Goal: Information Seeking & Learning: Learn about a topic

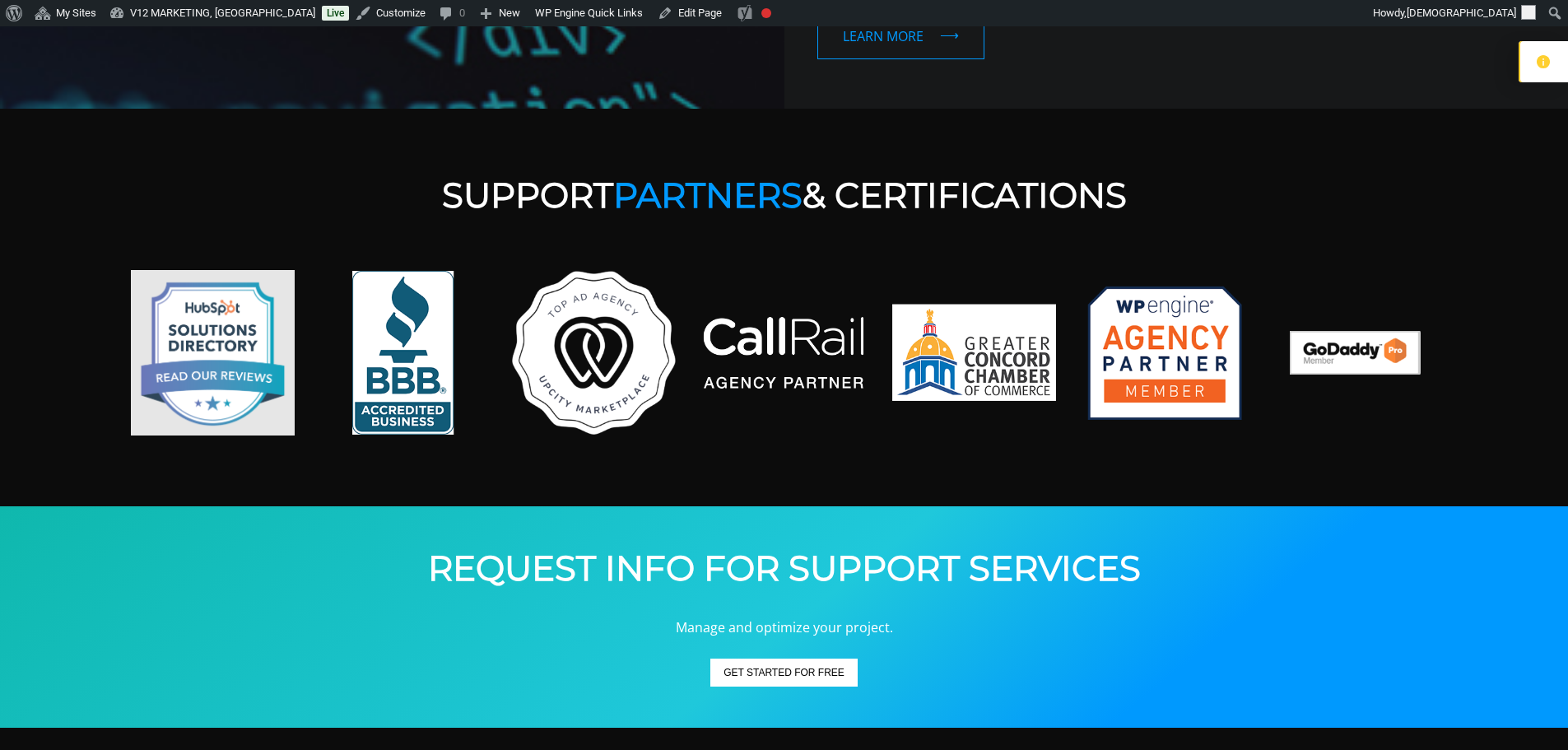
scroll to position [2304, 0]
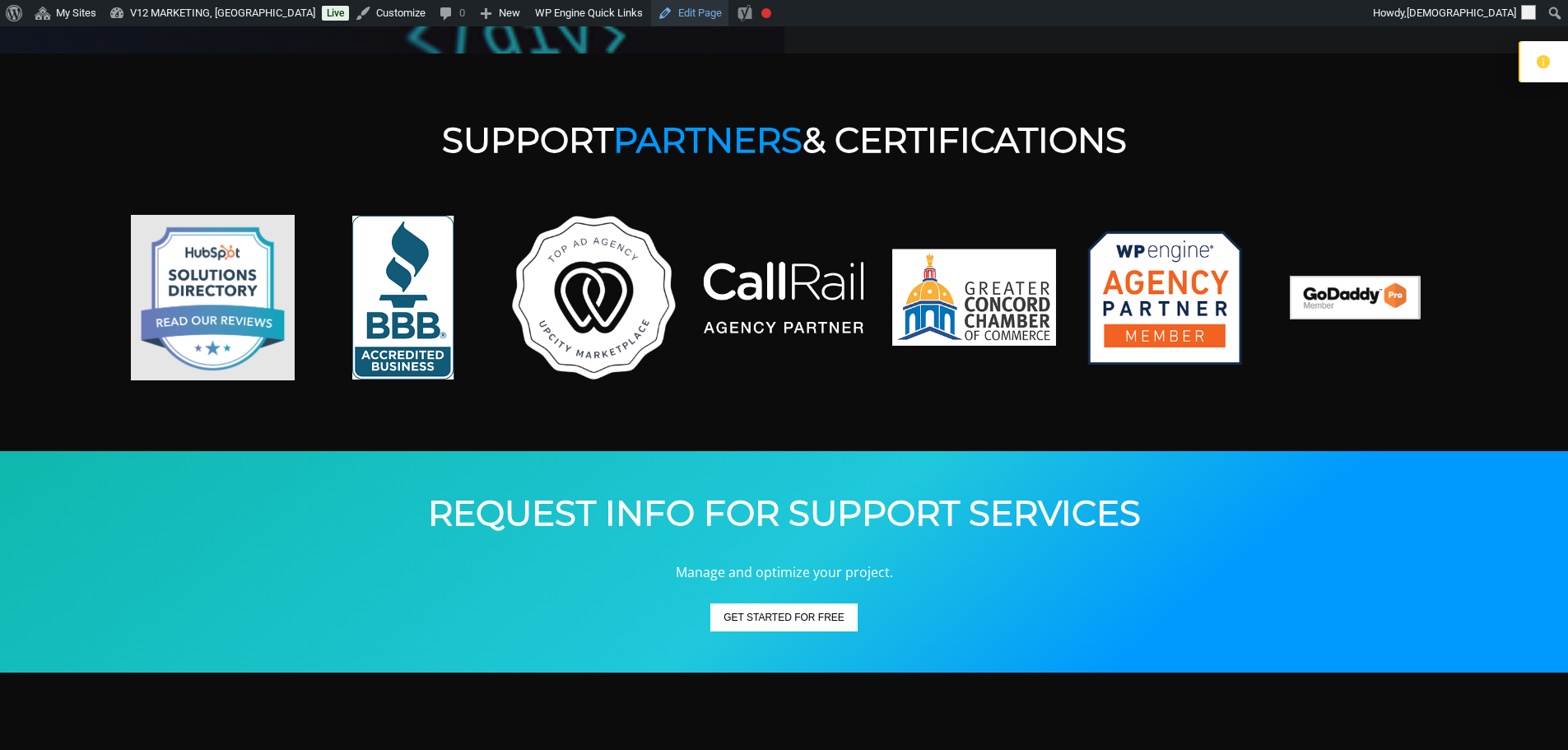
click at [651, 24] on link "Edit Page" at bounding box center [690, 13] width 78 height 27
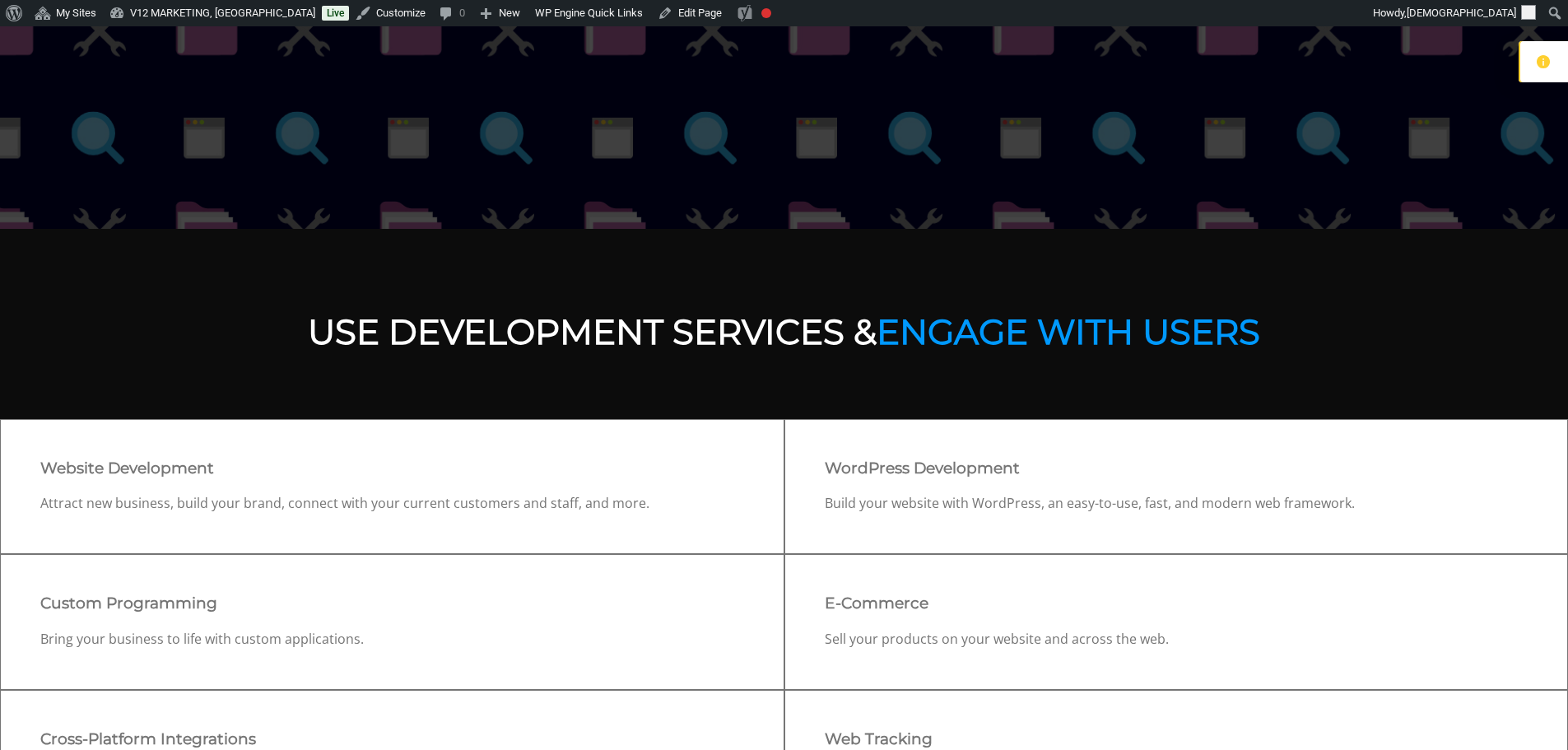
scroll to position [82, 0]
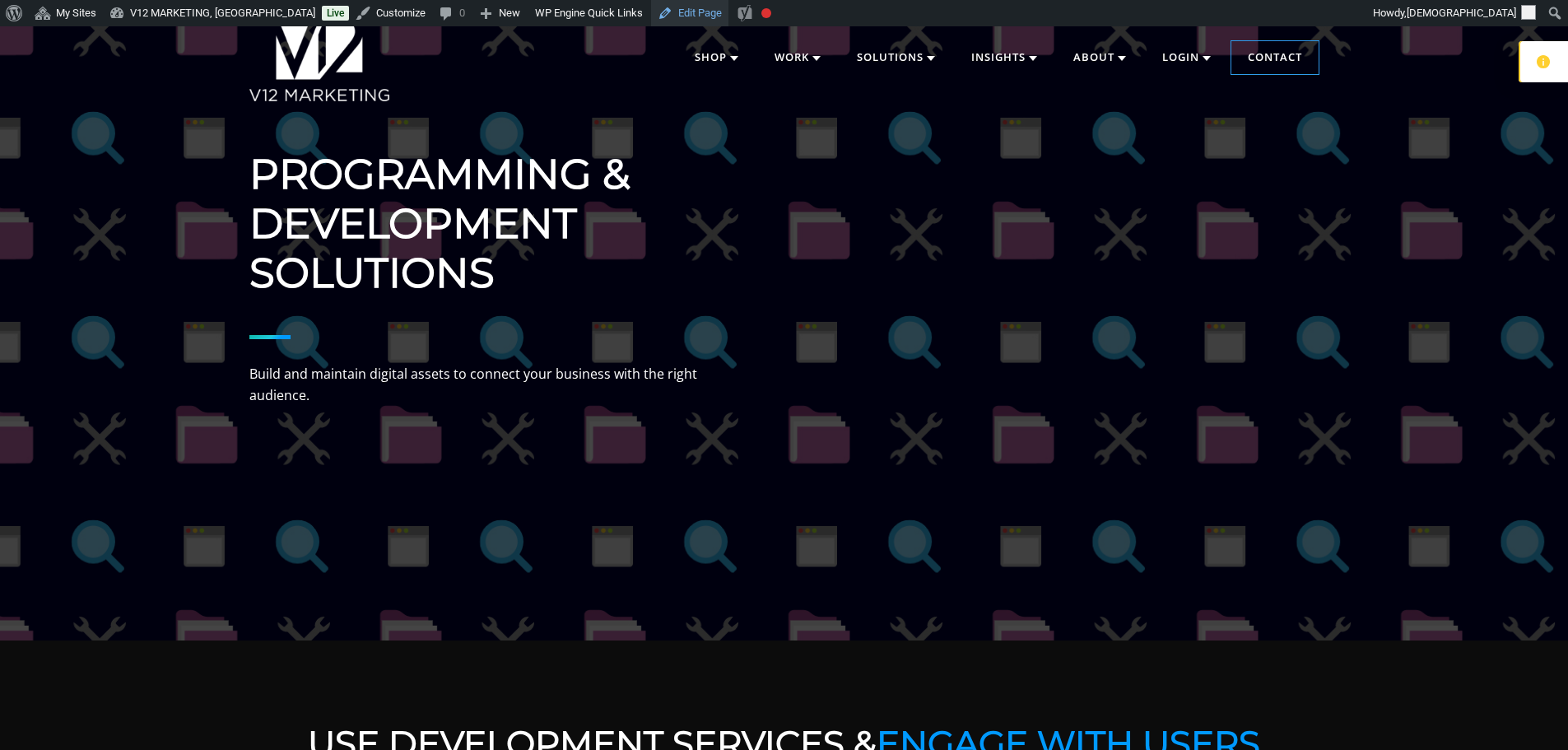
click at [651, 16] on link "Edit Page" at bounding box center [690, 13] width 78 height 27
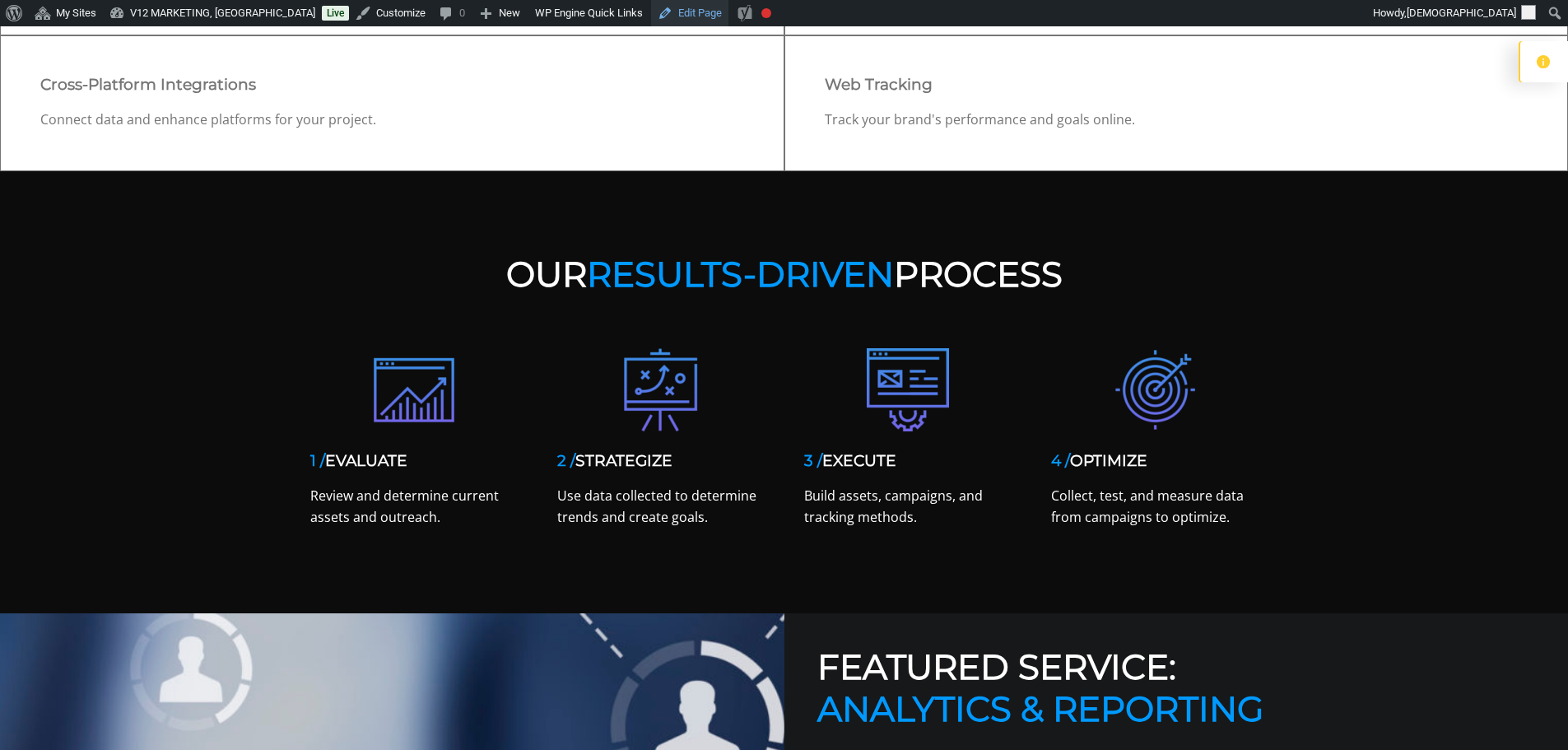
scroll to position [1152, 0]
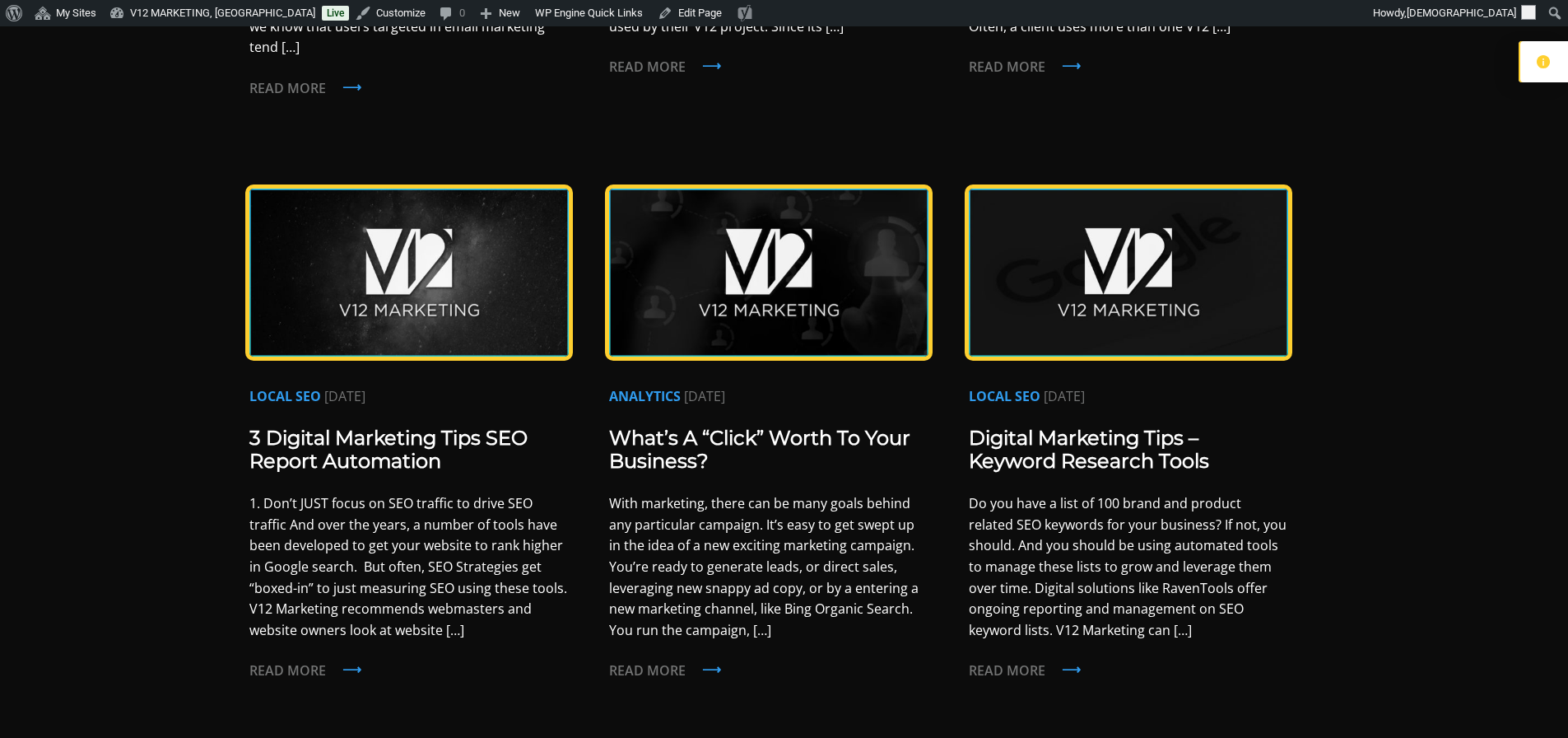
scroll to position [1482, 0]
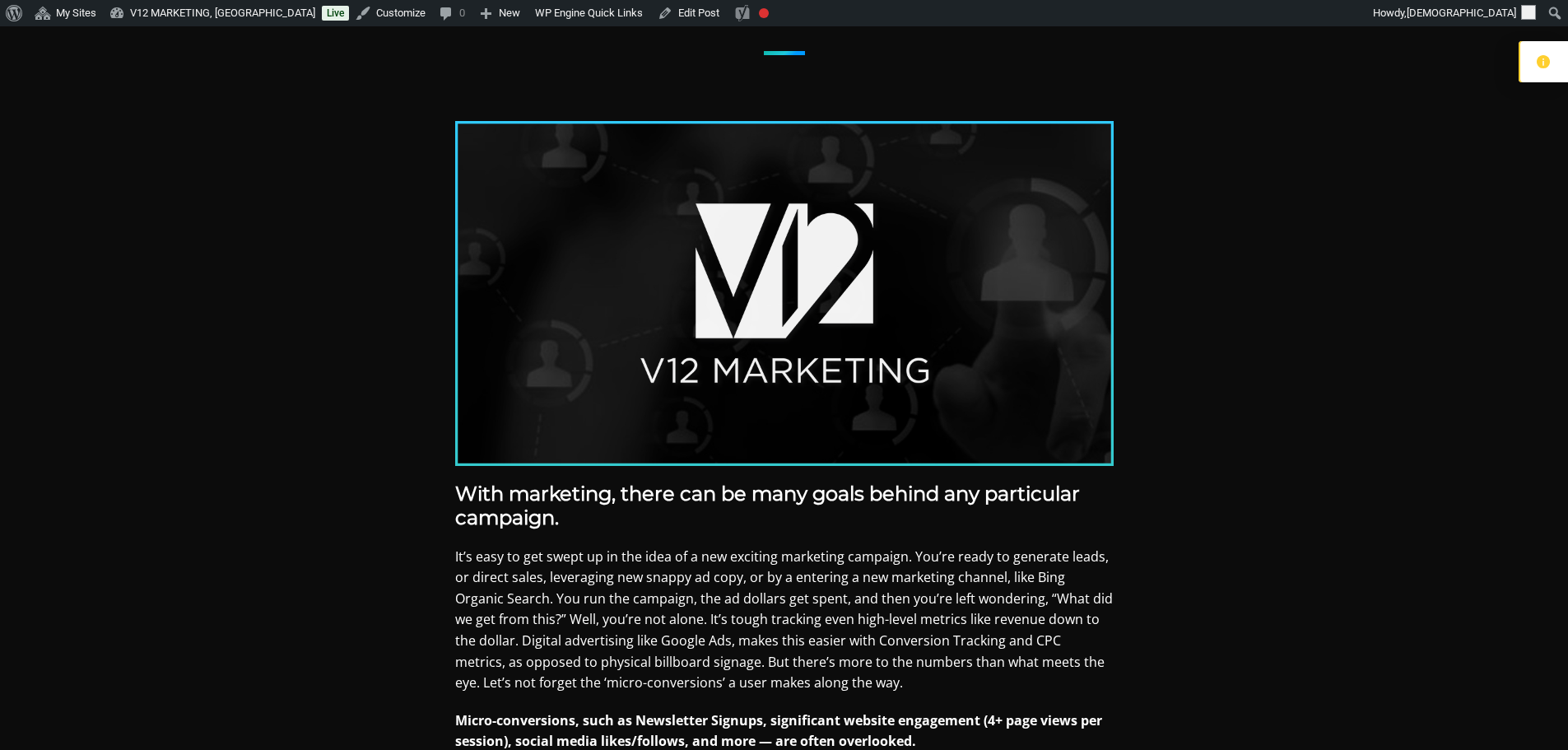
scroll to position [412, 0]
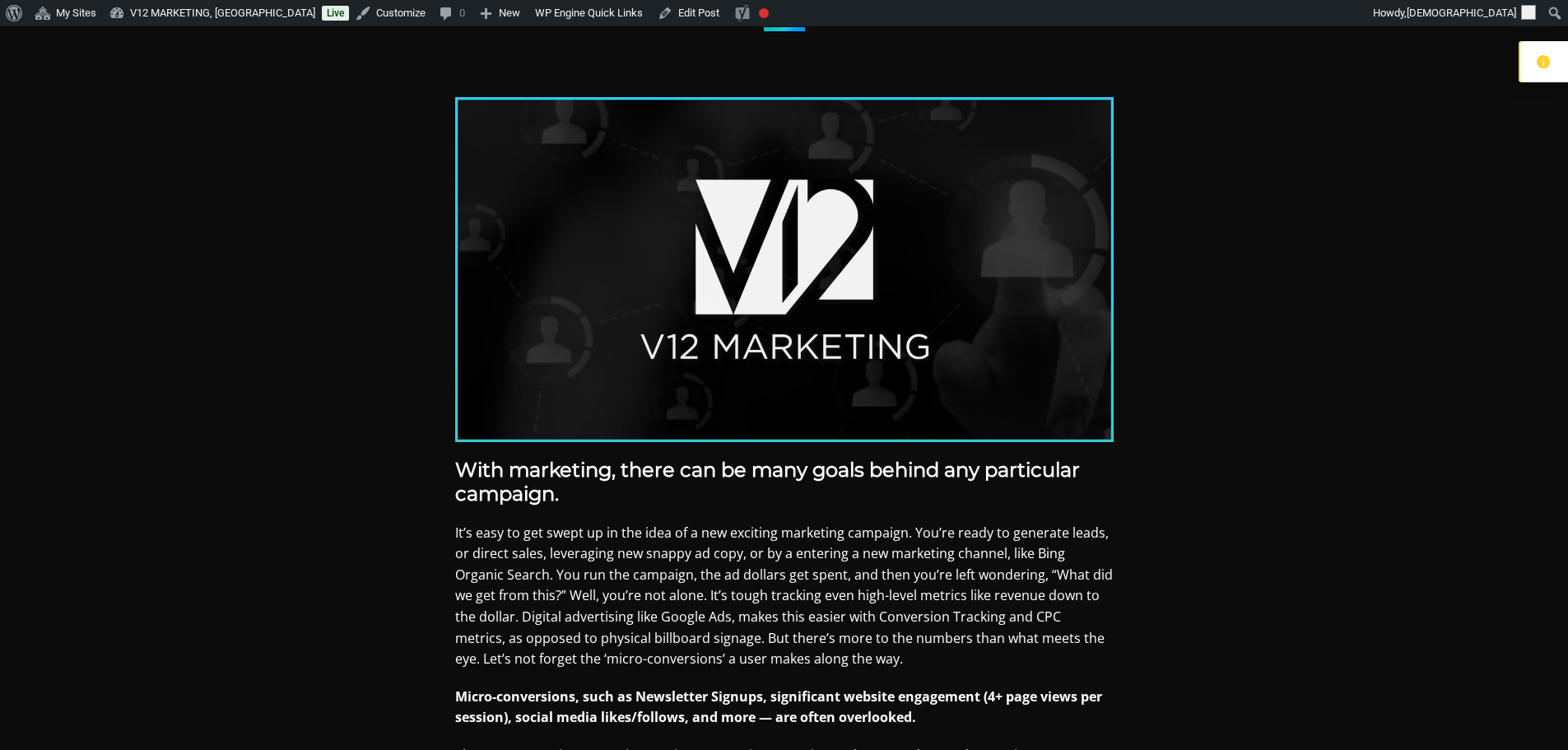
drag, startPoint x: 837, startPoint y: 273, endPoint x: 428, endPoint y: 329, distance: 412.8
click at [428, 329] on div "With marketing, there can be many goals behind any particular campaign. It’s ea…" at bounding box center [784, 683] width 1070 height 1172
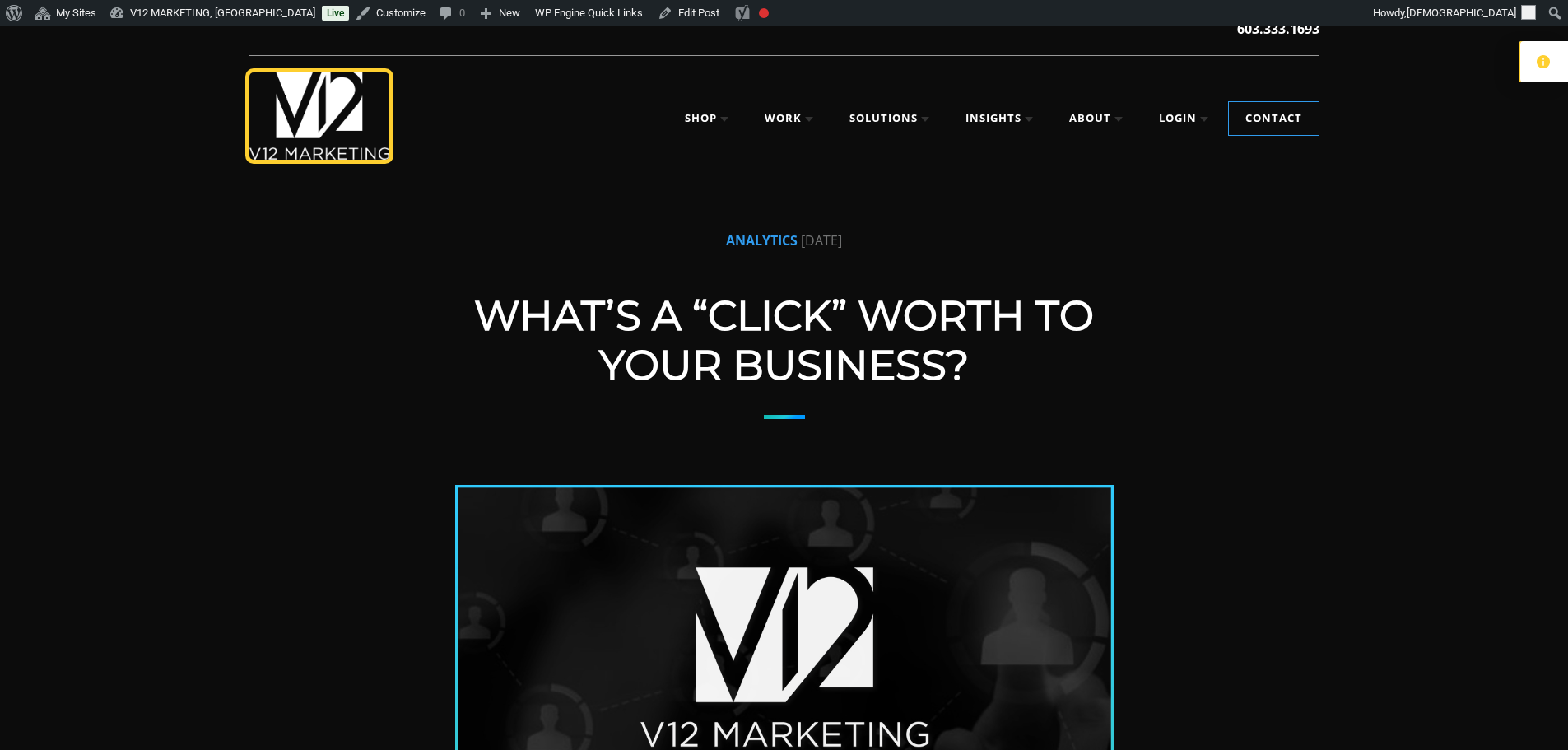
scroll to position [0, 0]
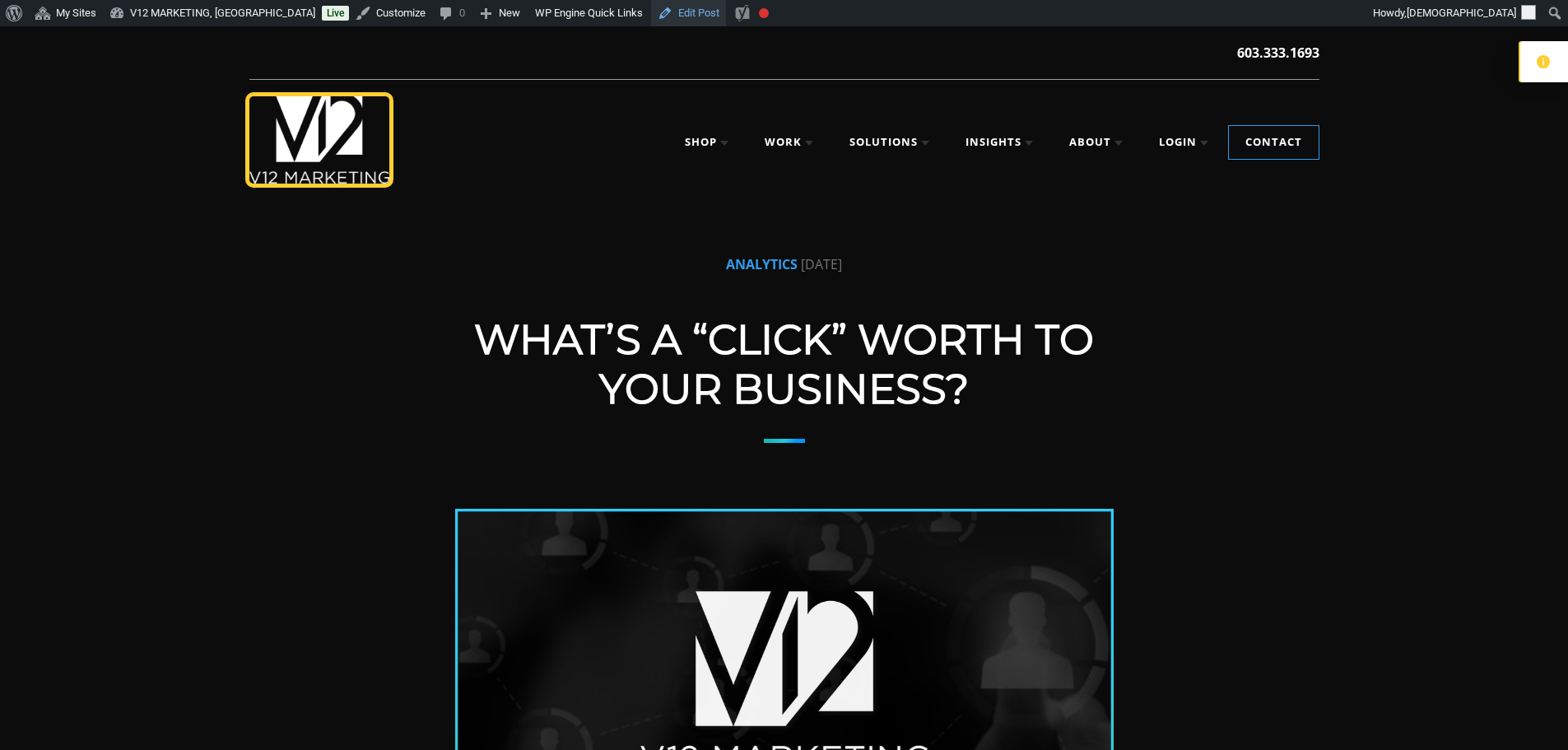
click at [658, 12] on link "Edit Post" at bounding box center [689, 13] width 75 height 27
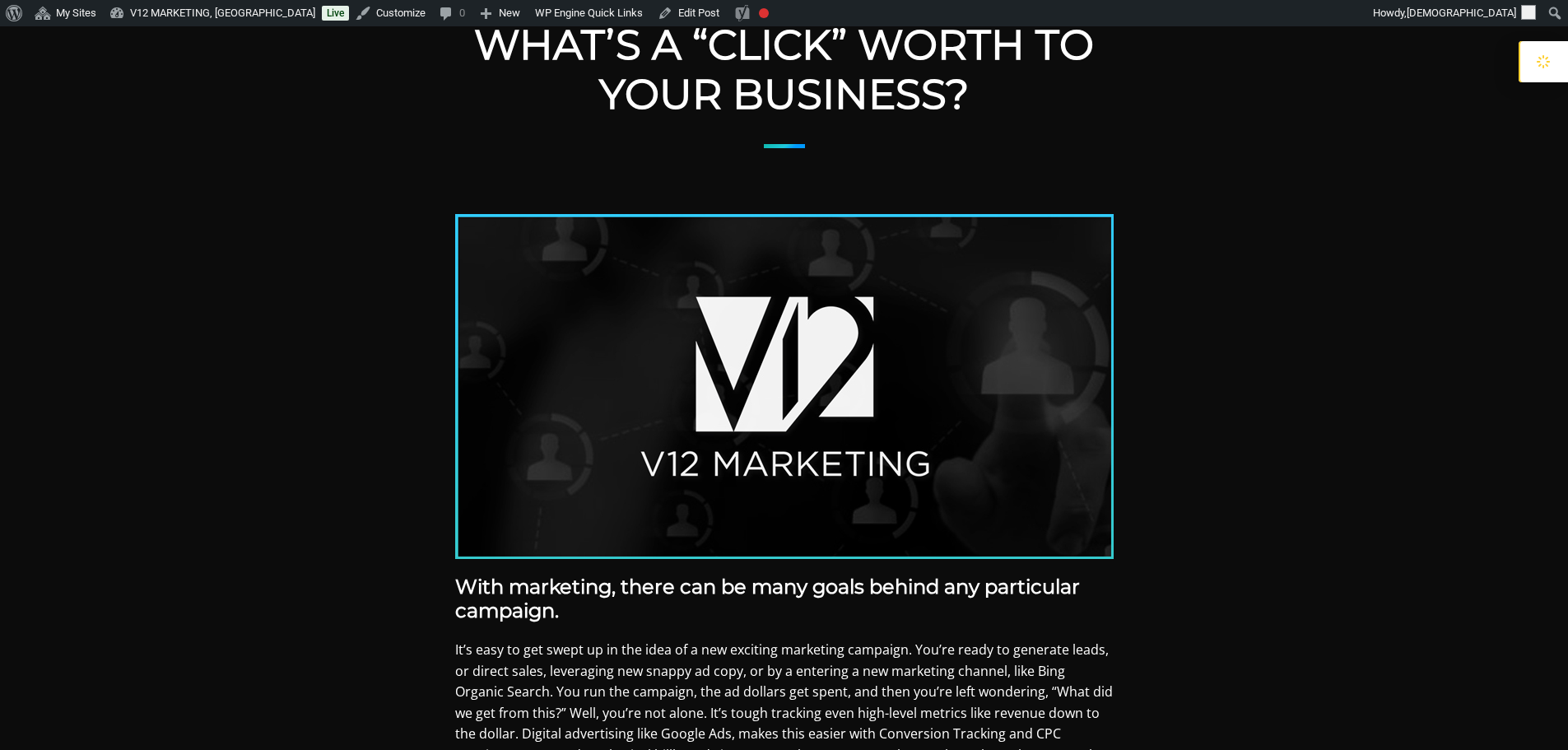
scroll to position [412, 0]
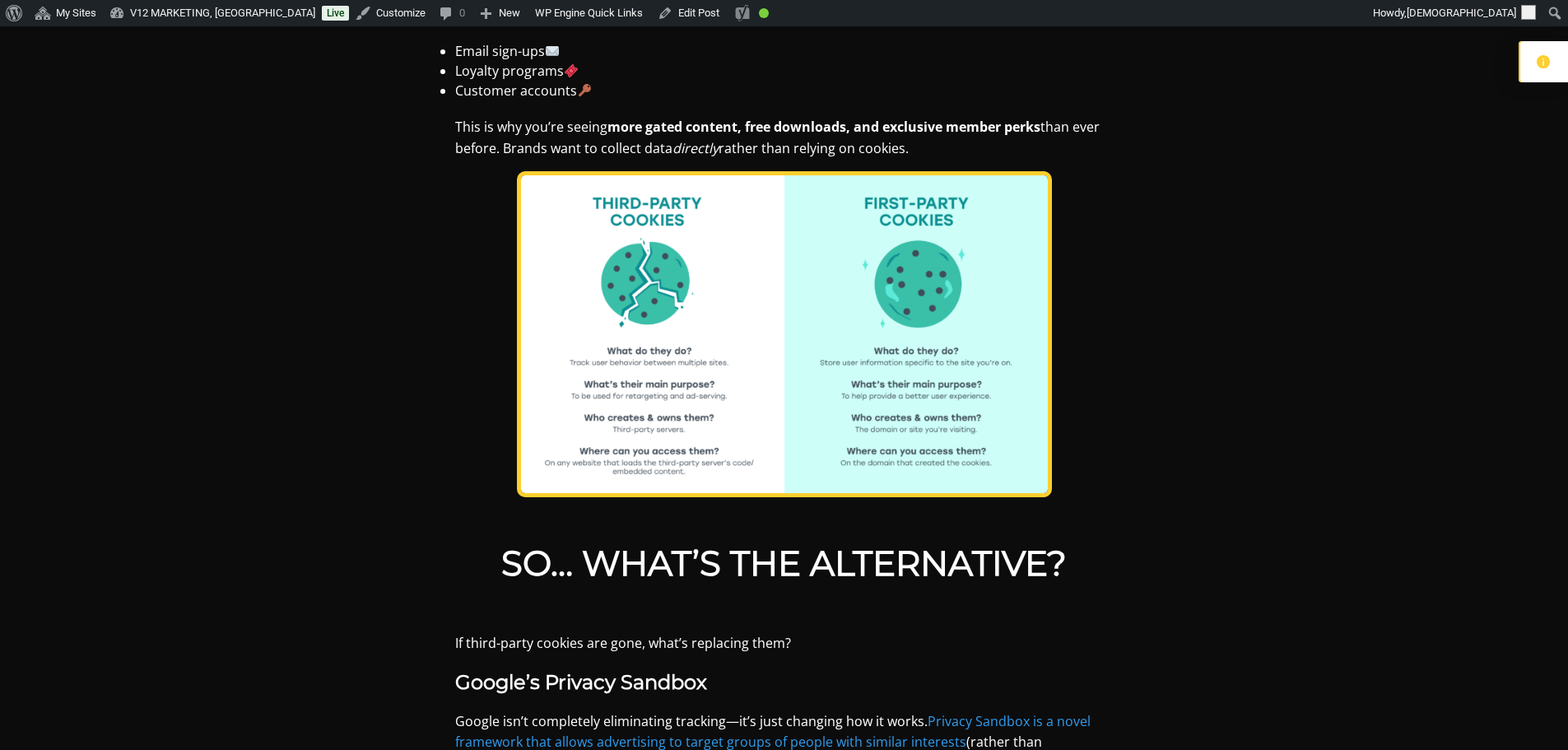
scroll to position [2221, 0]
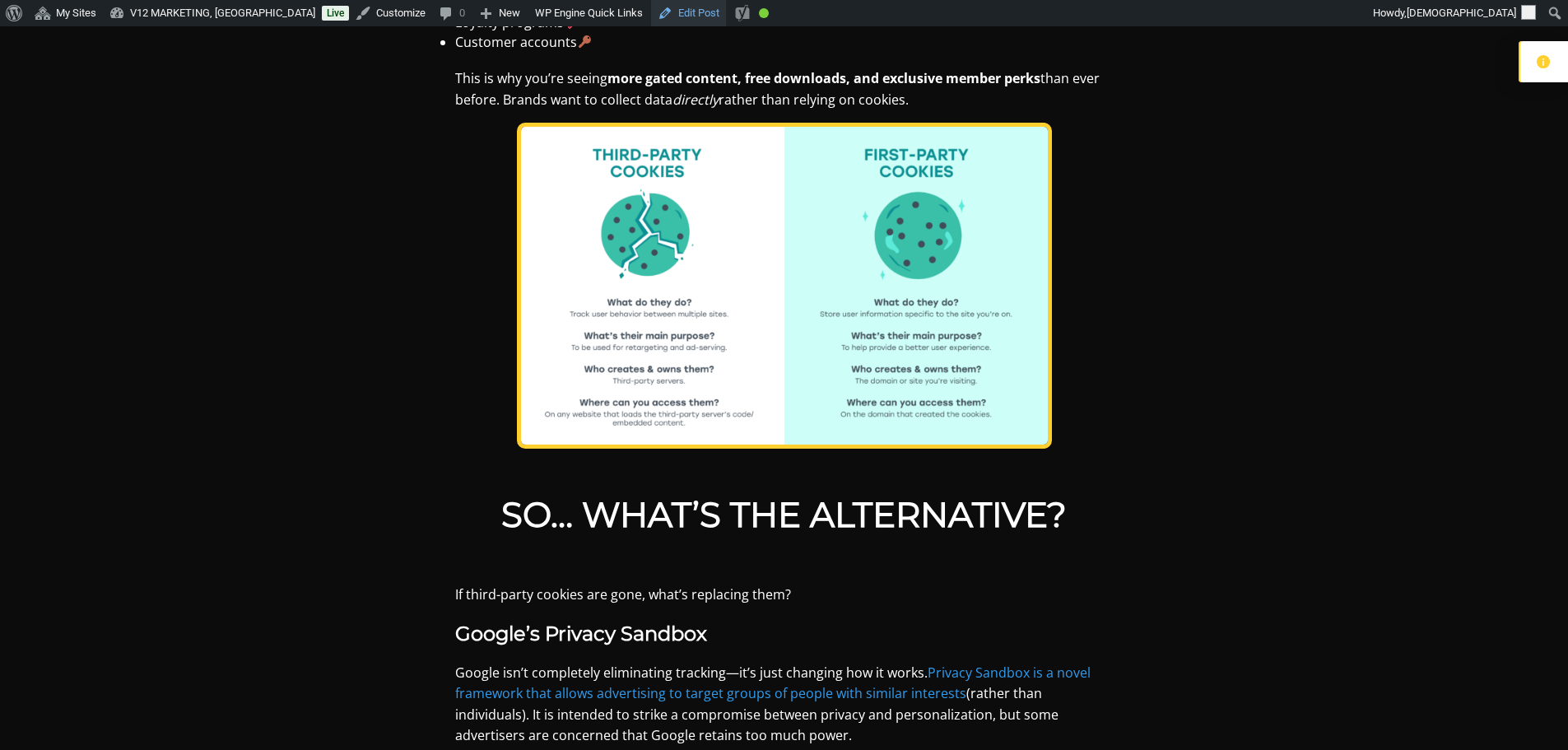
click at [651, 11] on link "Edit Post" at bounding box center [689, 13] width 75 height 27
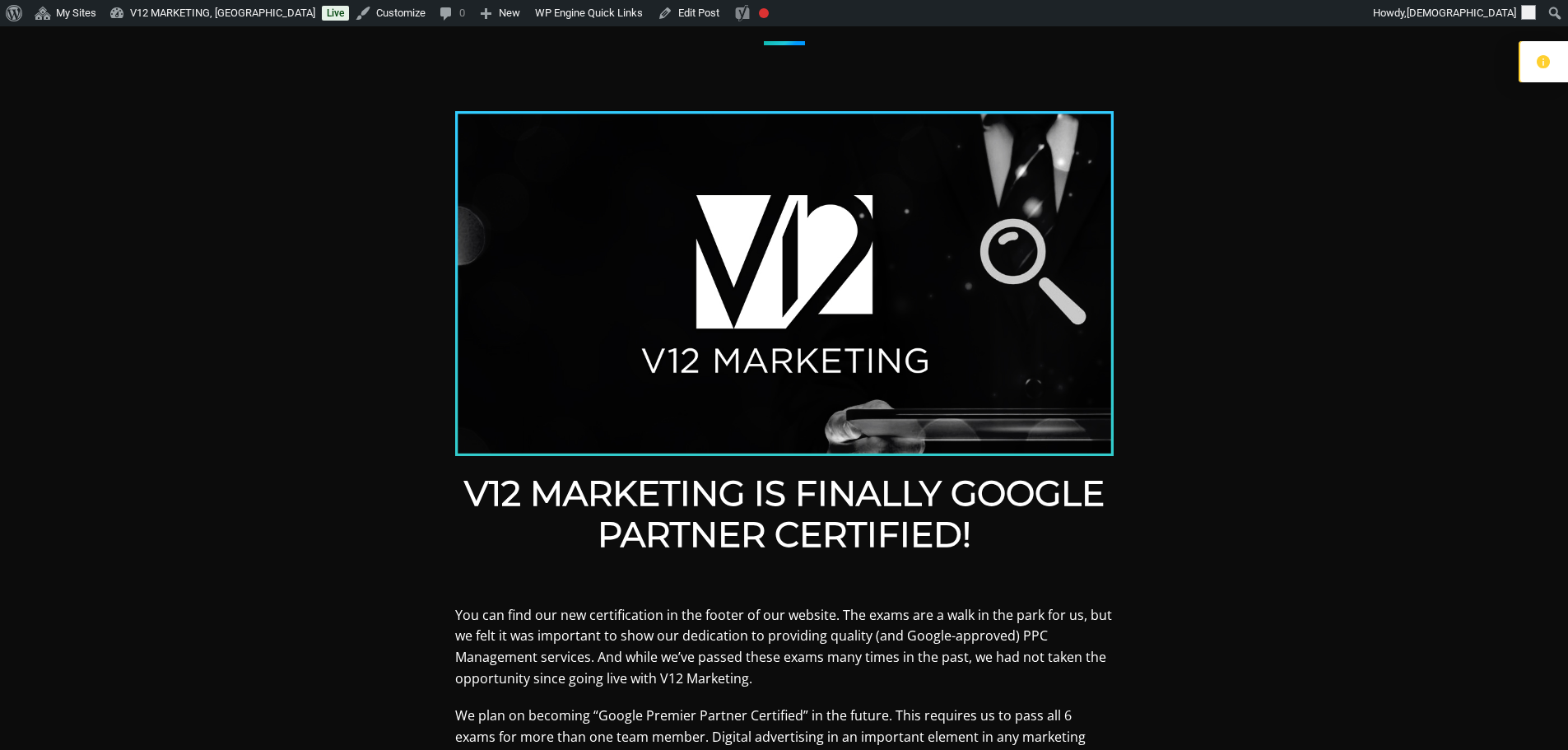
scroll to position [412, 0]
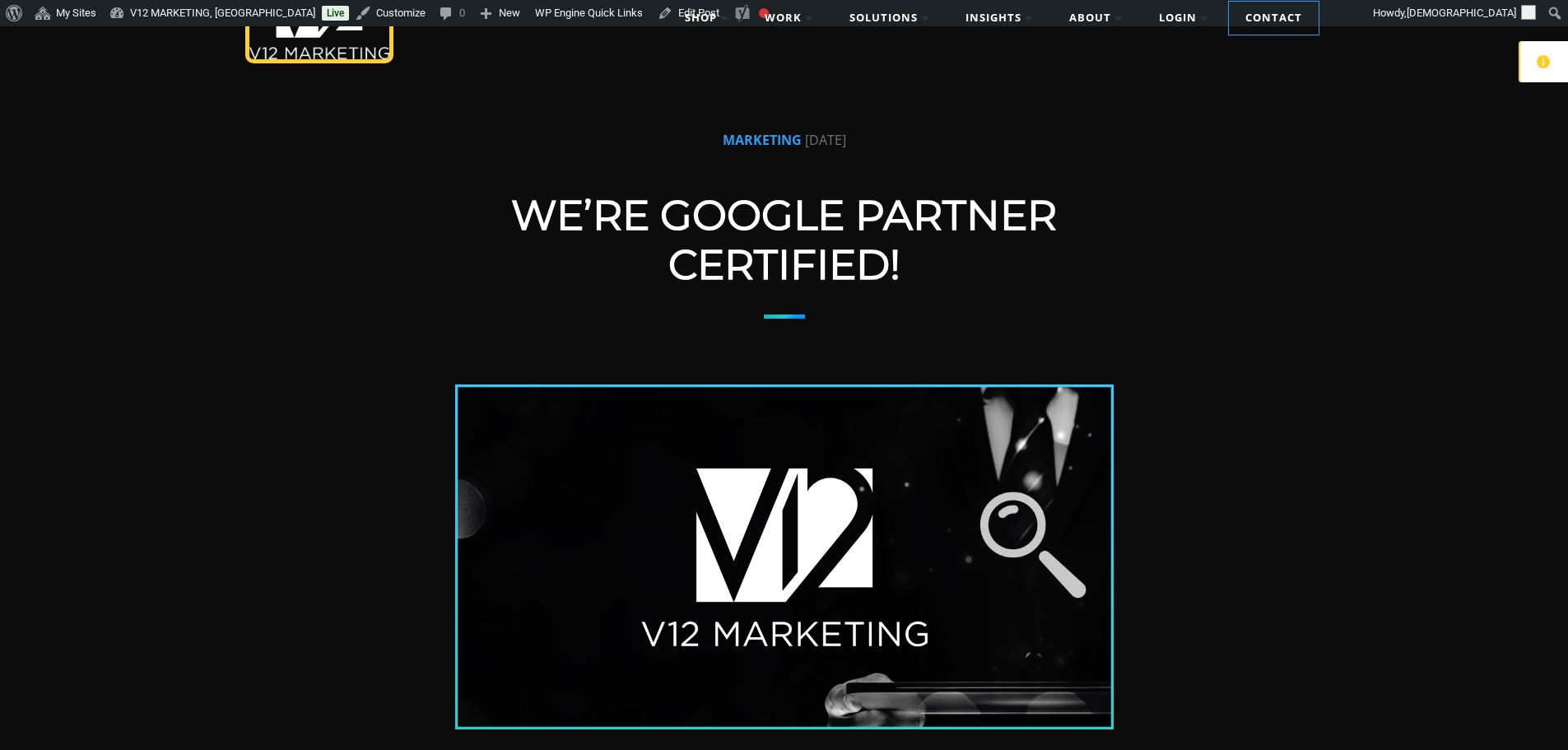
scroll to position [82, 0]
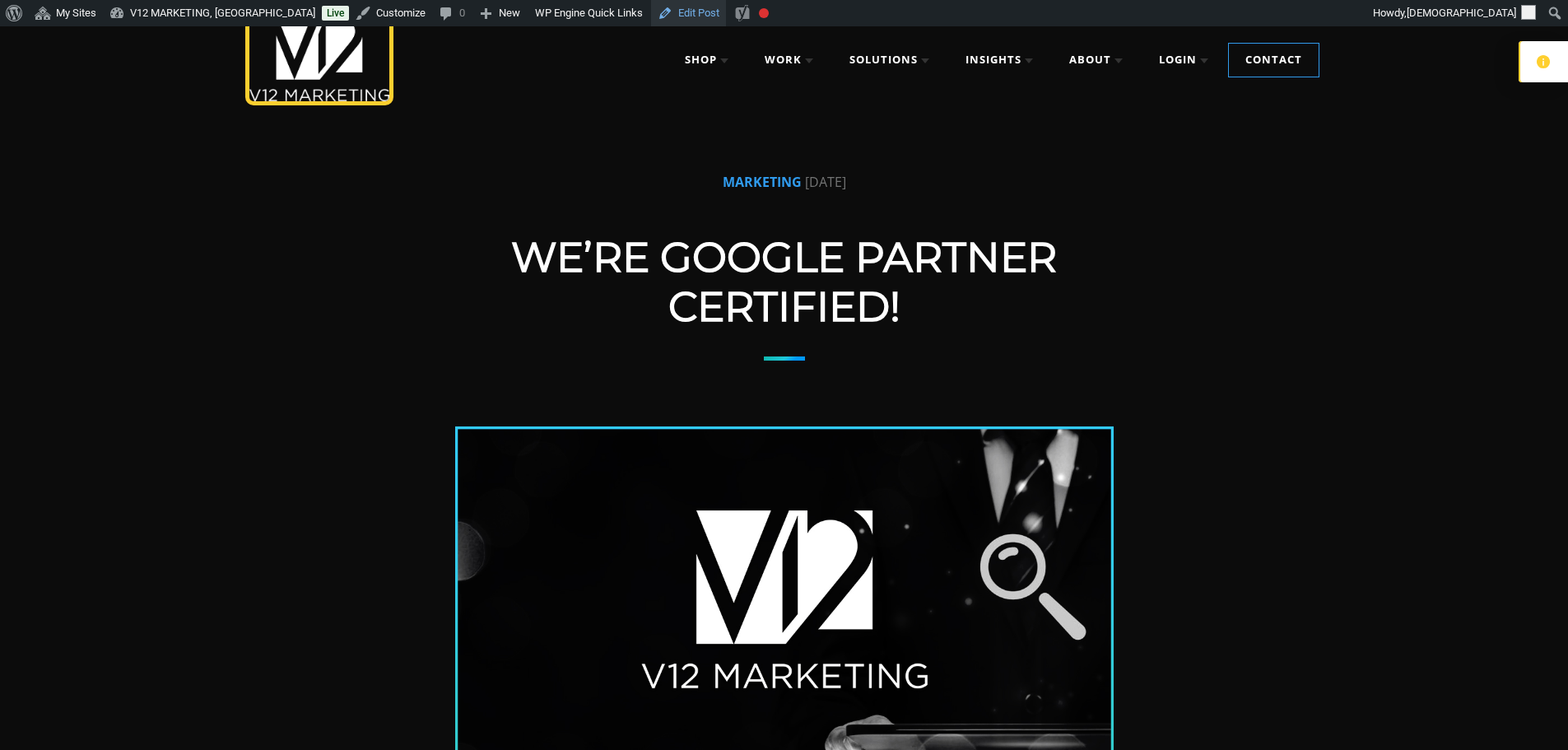
drag, startPoint x: 657, startPoint y: 19, endPoint x: 627, endPoint y: 13, distance: 30.6
click at [657, 19] on link "Edit Post" at bounding box center [689, 13] width 75 height 27
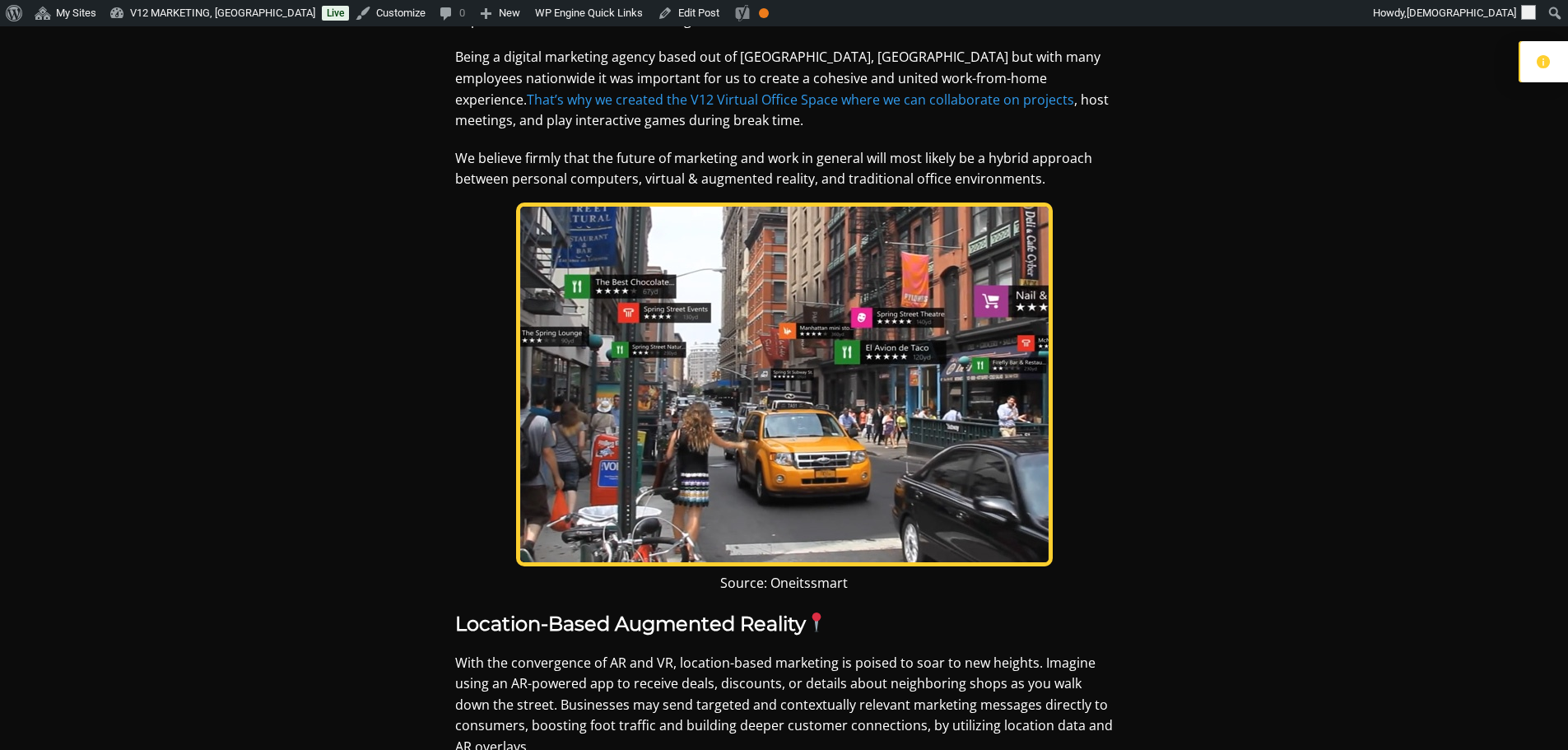
scroll to position [2058, 0]
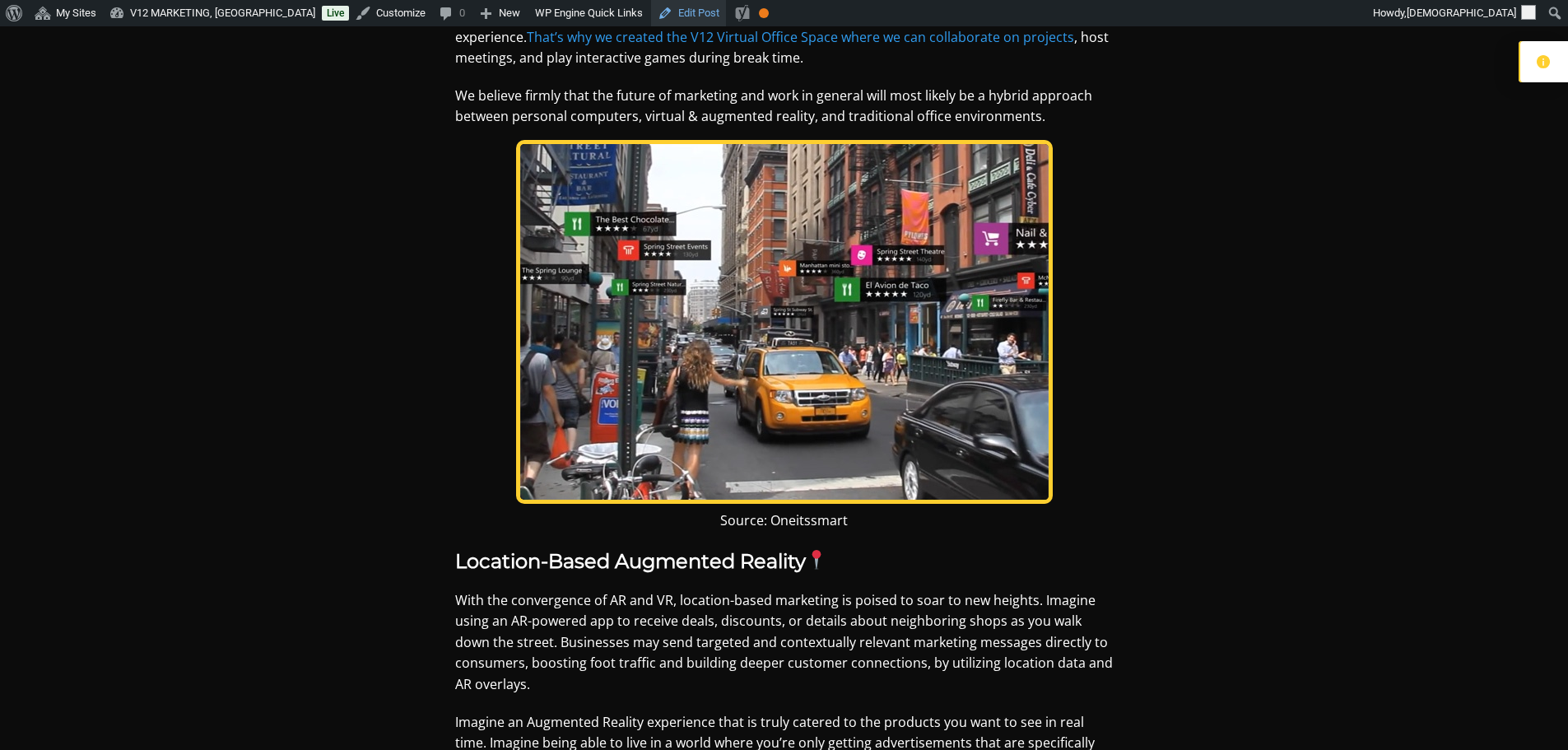
click at [651, 11] on link "Edit Post" at bounding box center [689, 13] width 75 height 27
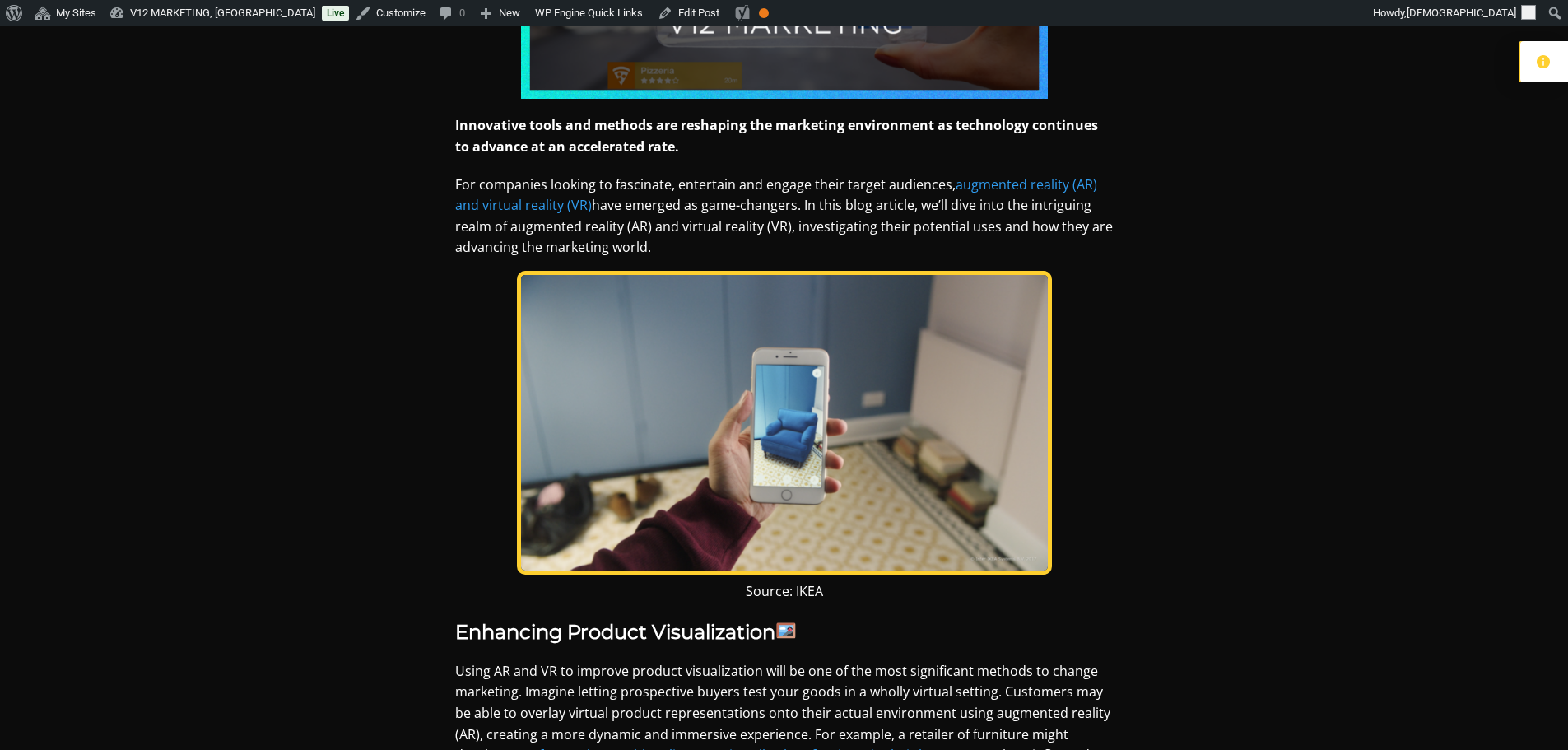
scroll to position [740, 0]
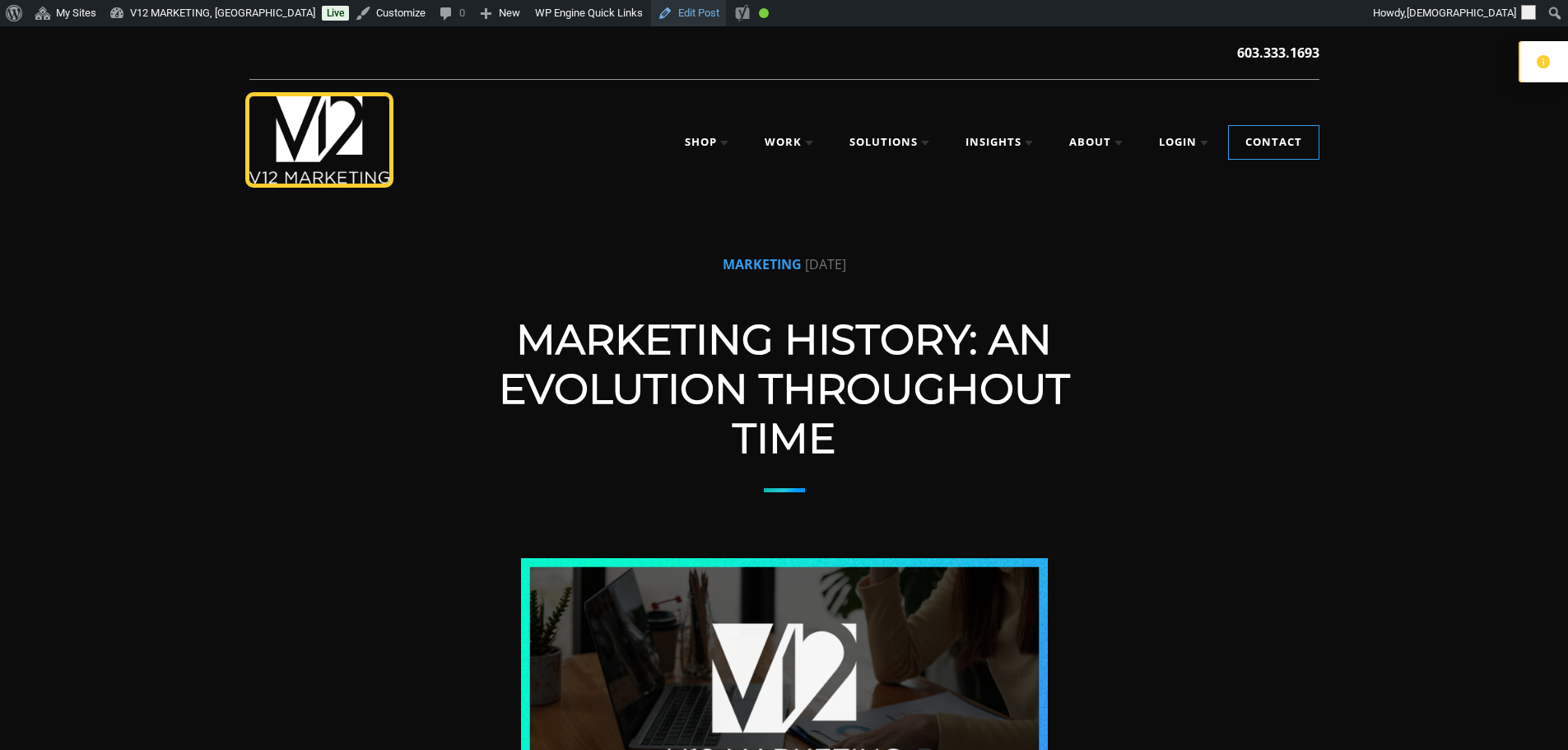
click at [659, 18] on link "Edit Post" at bounding box center [689, 13] width 75 height 27
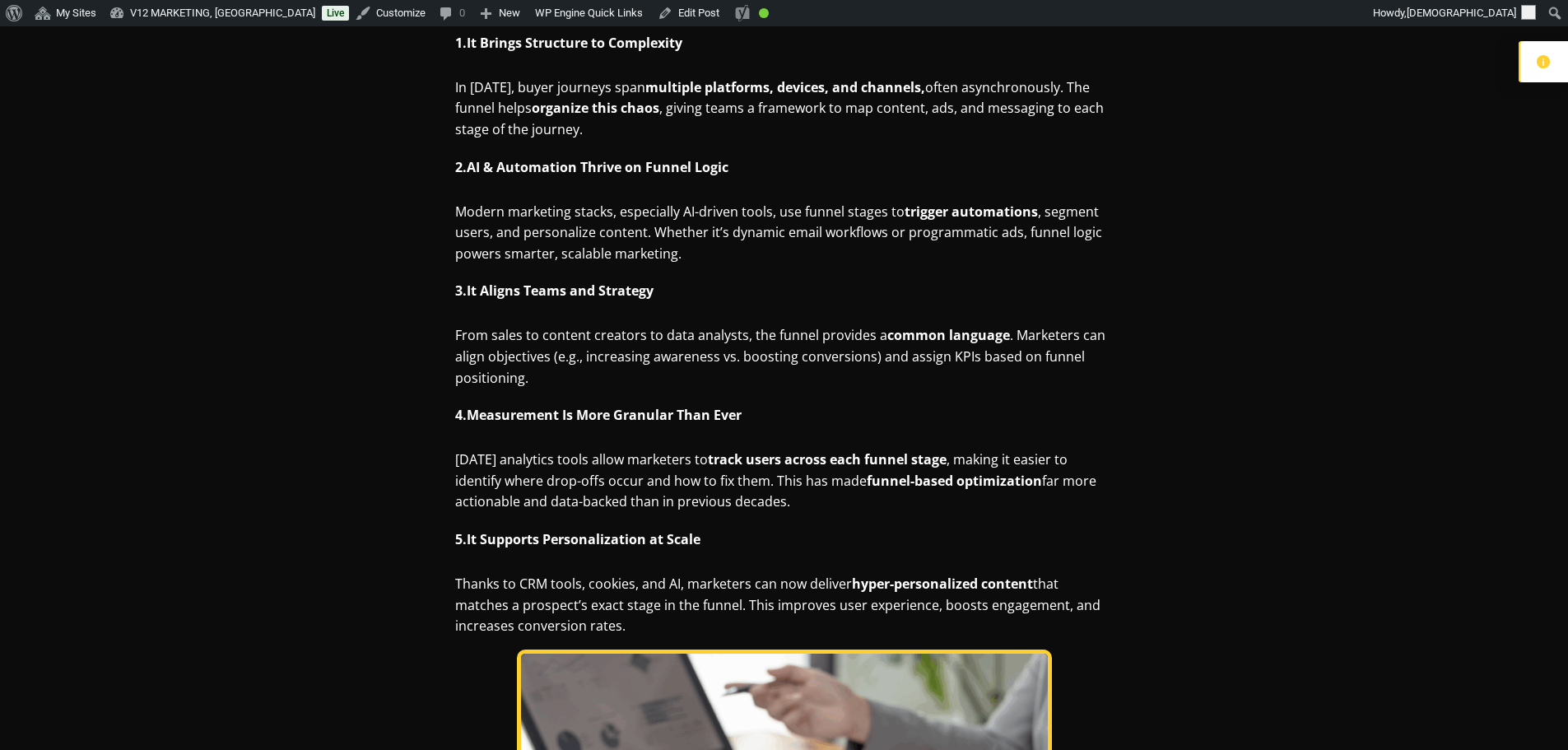
scroll to position [1317, 0]
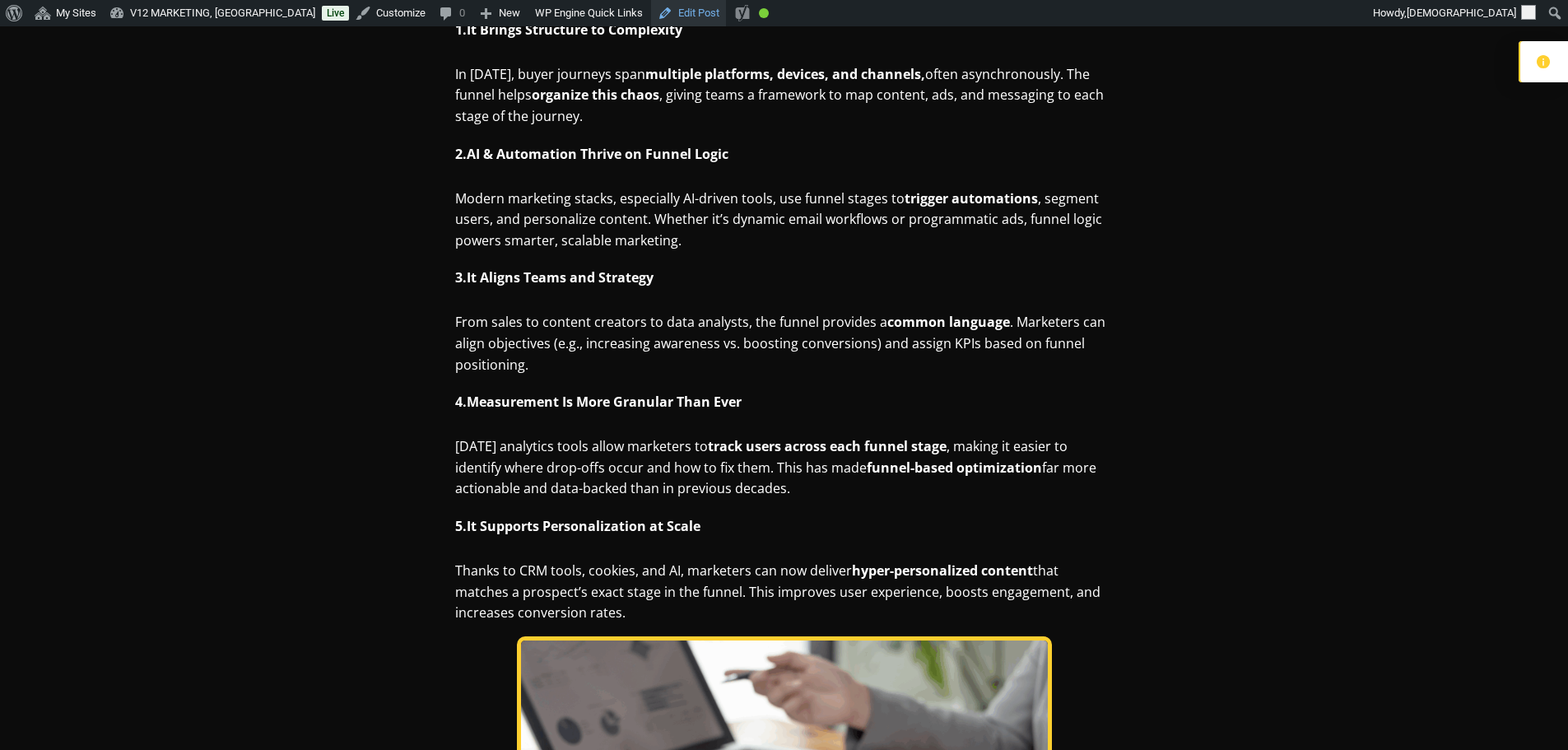
click at [651, 14] on link "Edit Post" at bounding box center [689, 13] width 75 height 27
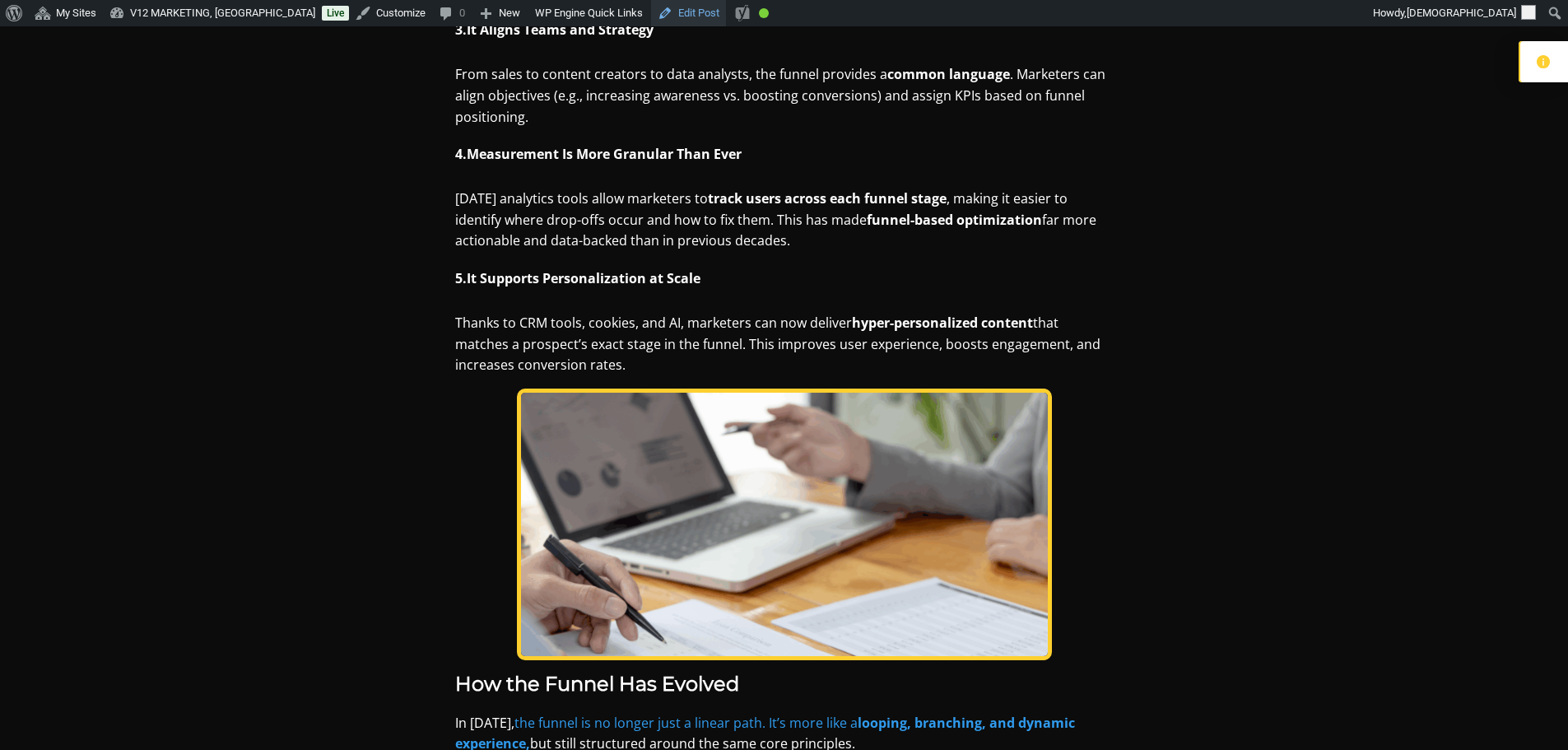
scroll to position [1646, 0]
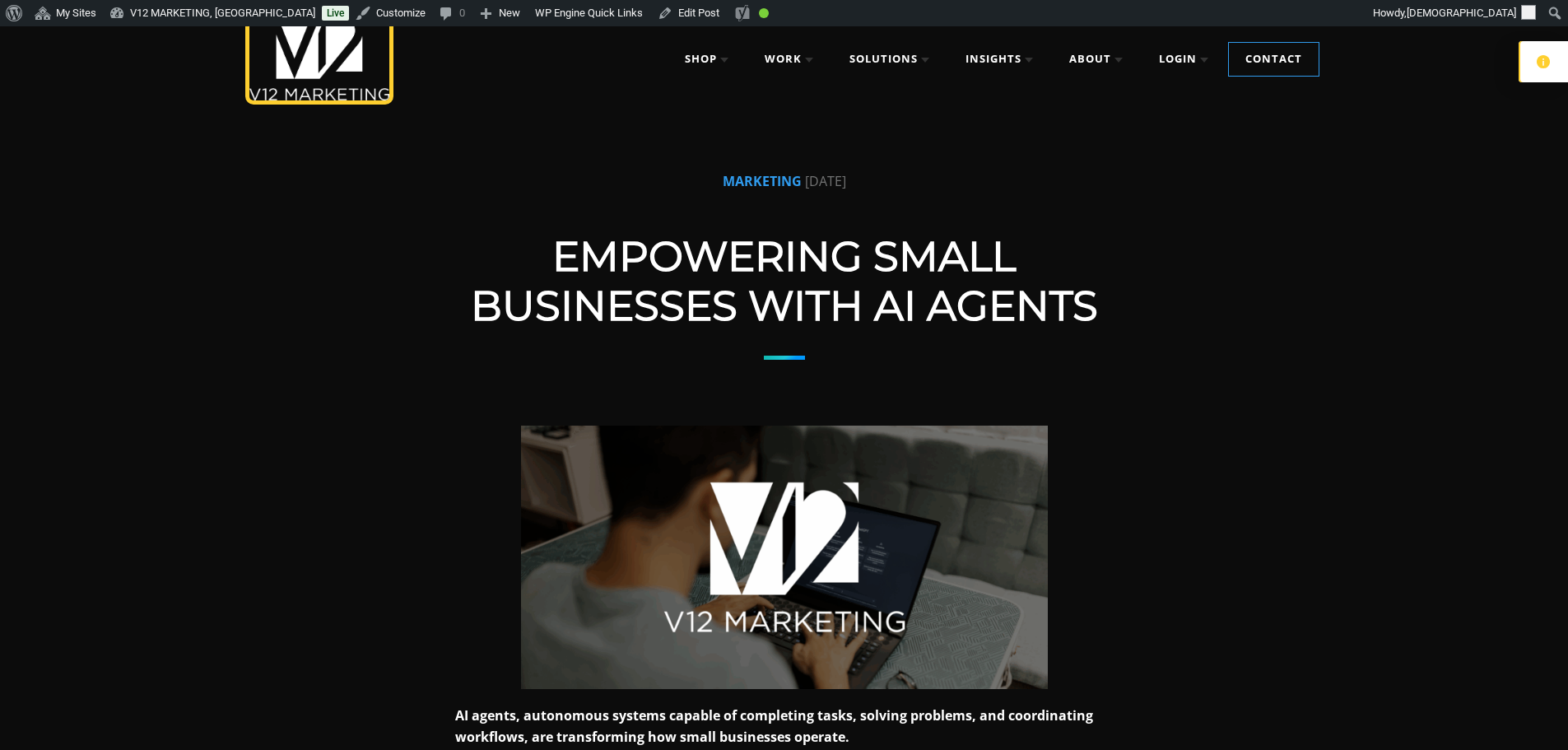
scroll to position [82, 0]
click at [666, 15] on link "Edit Post" at bounding box center [689, 13] width 75 height 27
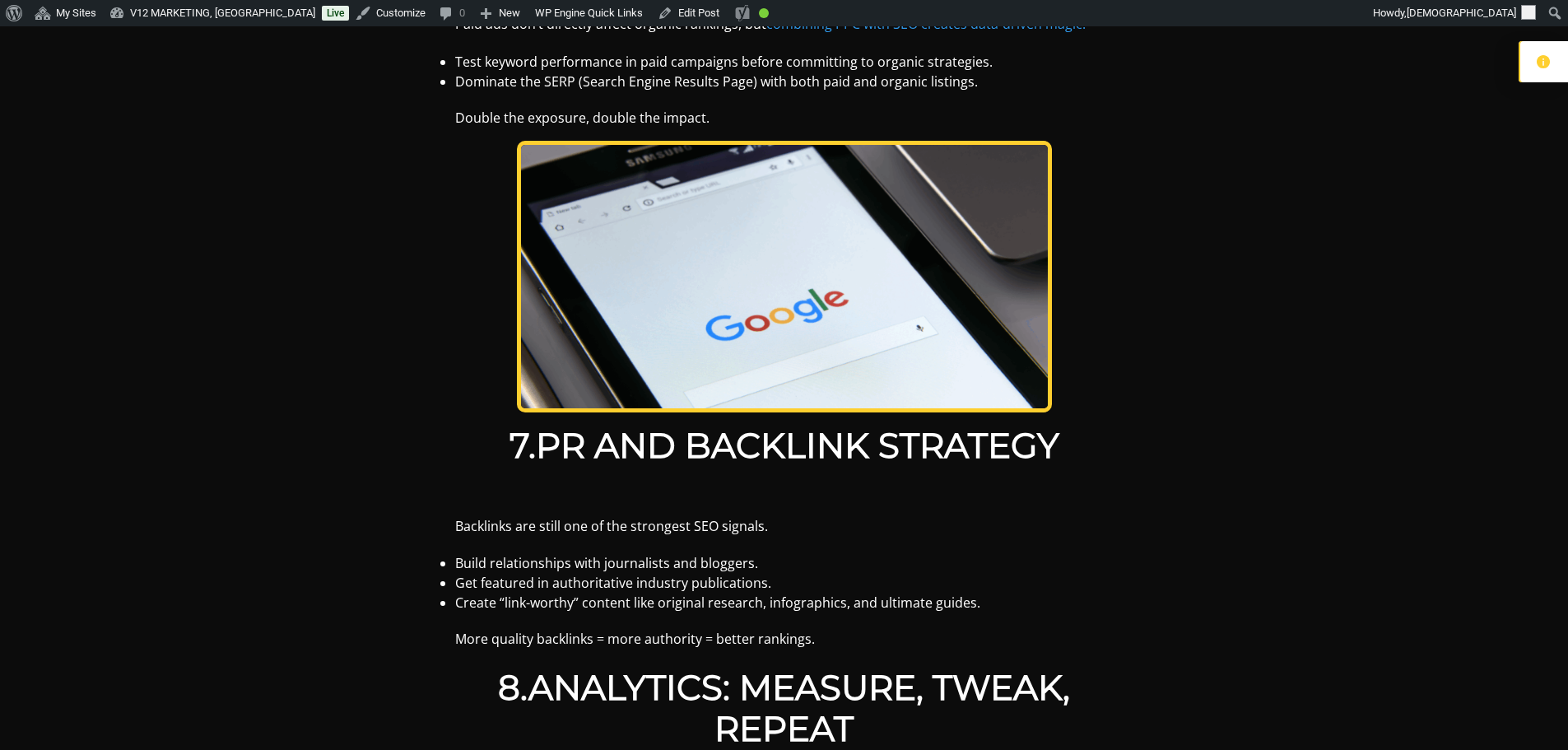
scroll to position [2386, 0]
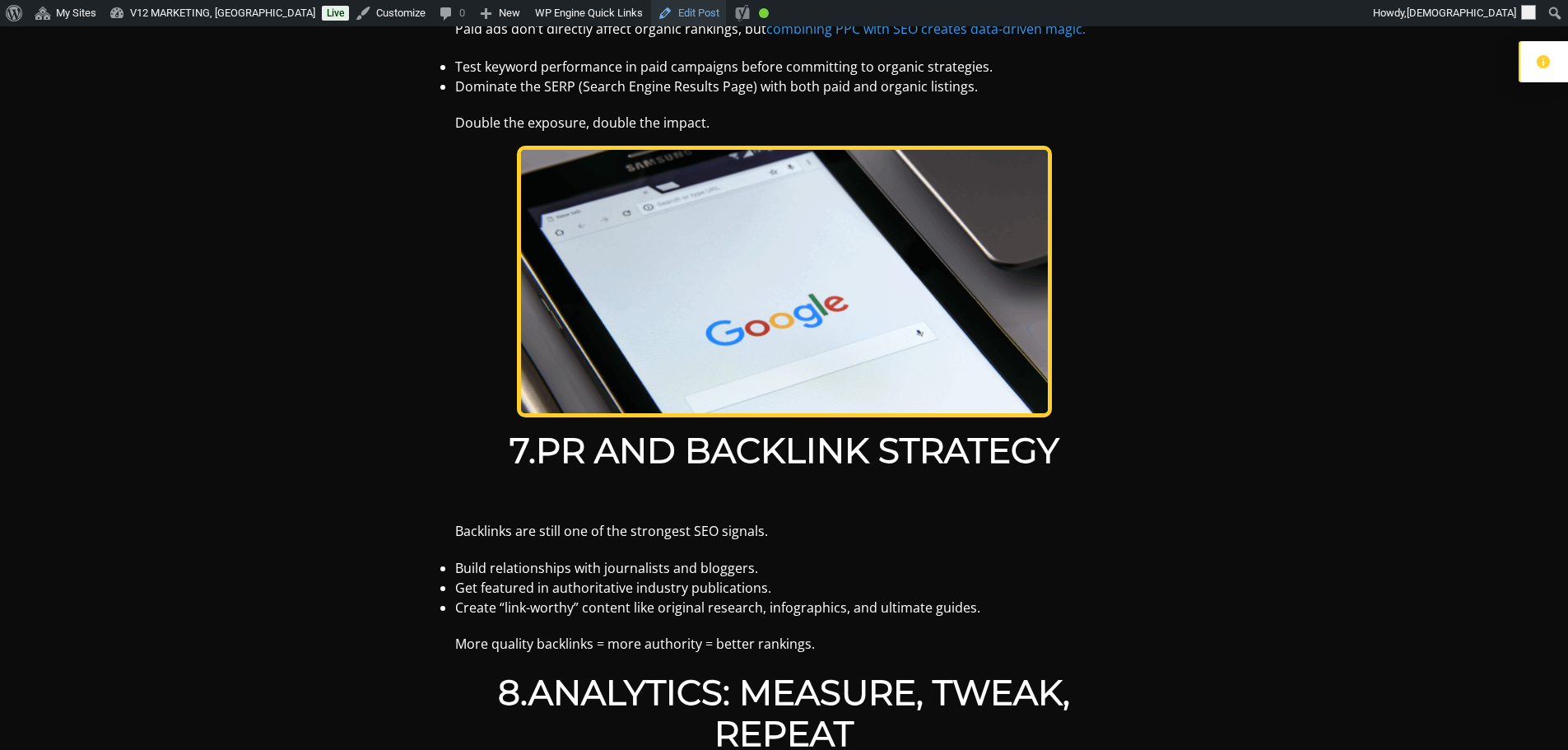
click at [661, 10] on link "Edit Post" at bounding box center [689, 13] width 75 height 27
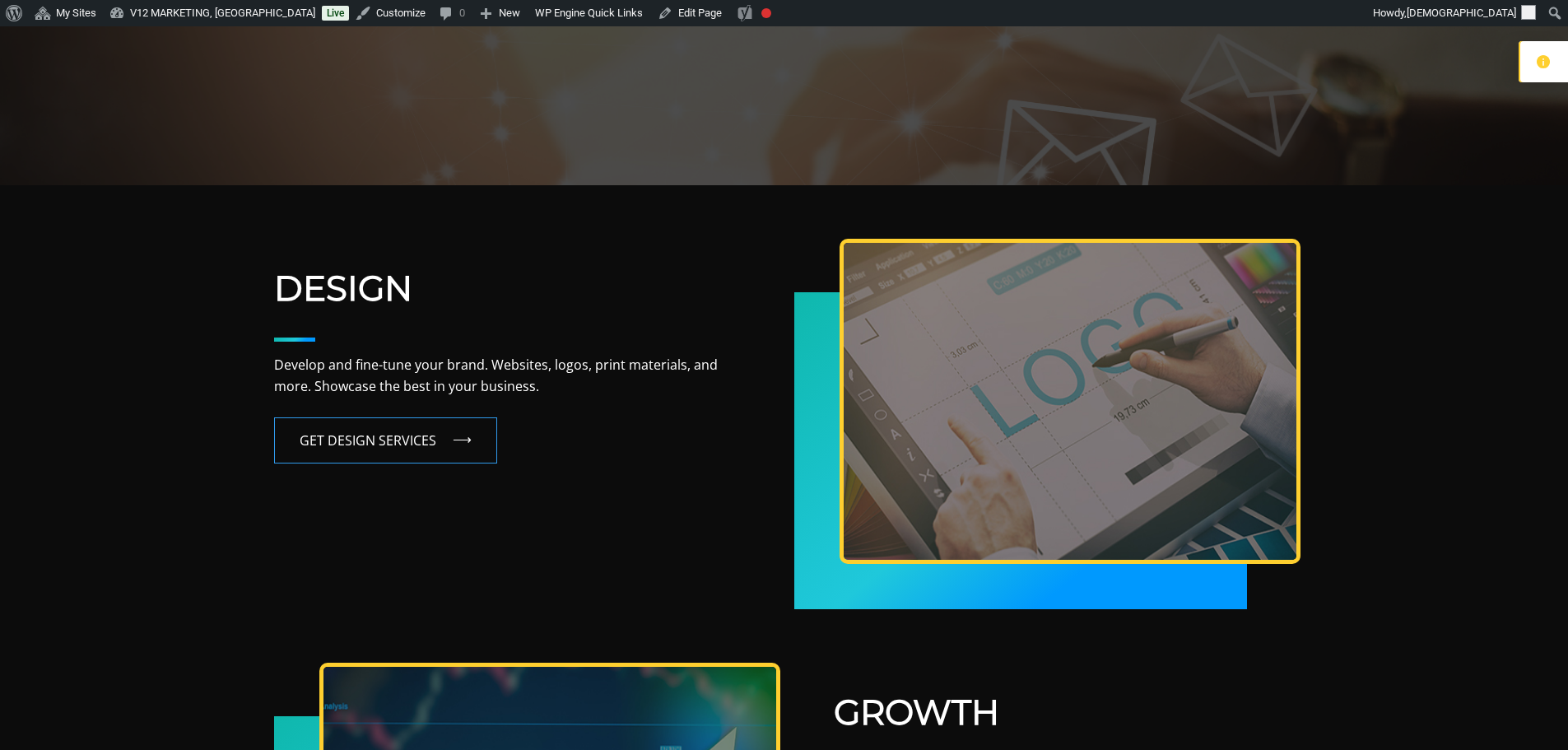
scroll to position [493, 0]
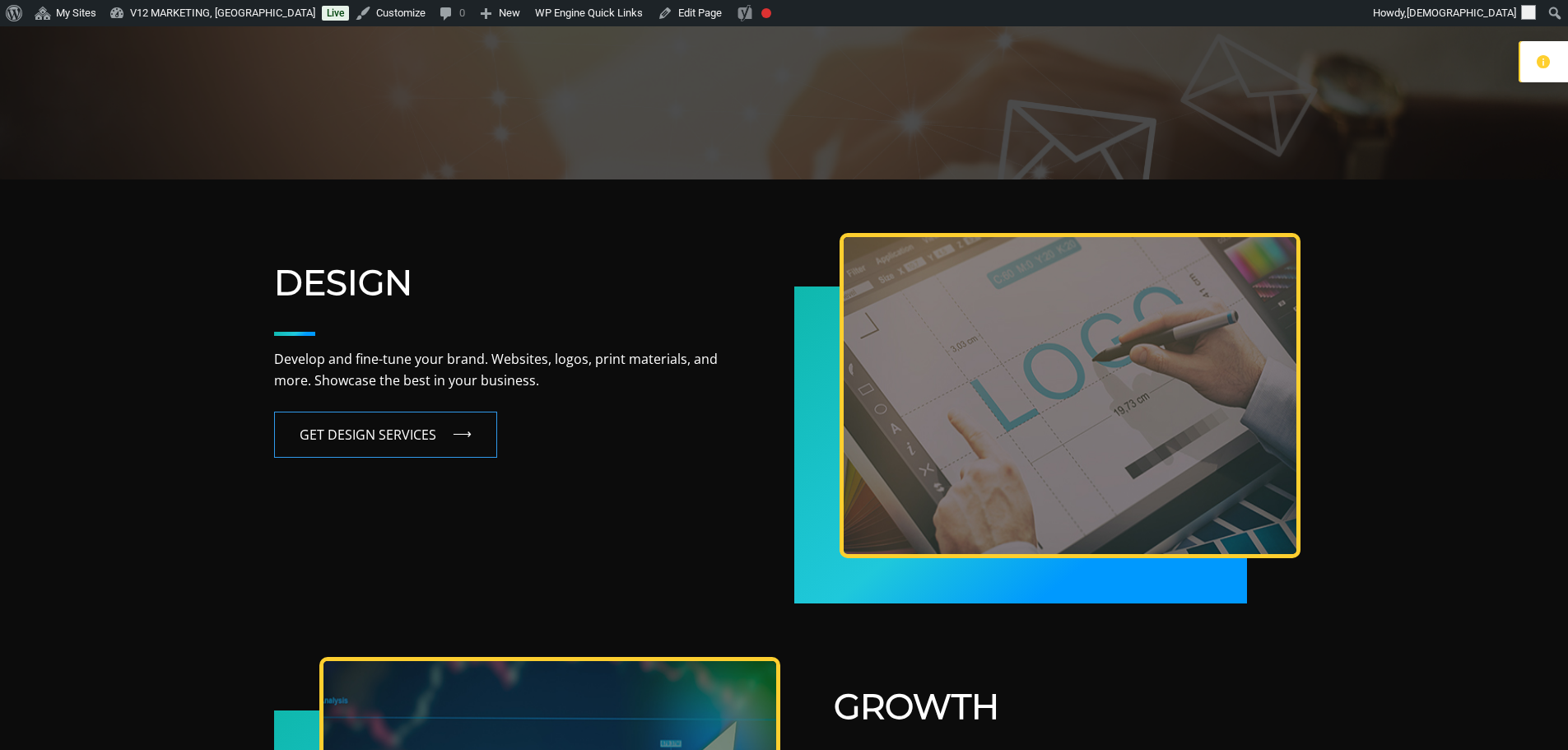
click at [495, 524] on div "DESIGN Develop and fine-tune your brand. Websites, logos, print materials, and …" at bounding box center [503, 432] width 459 height 341
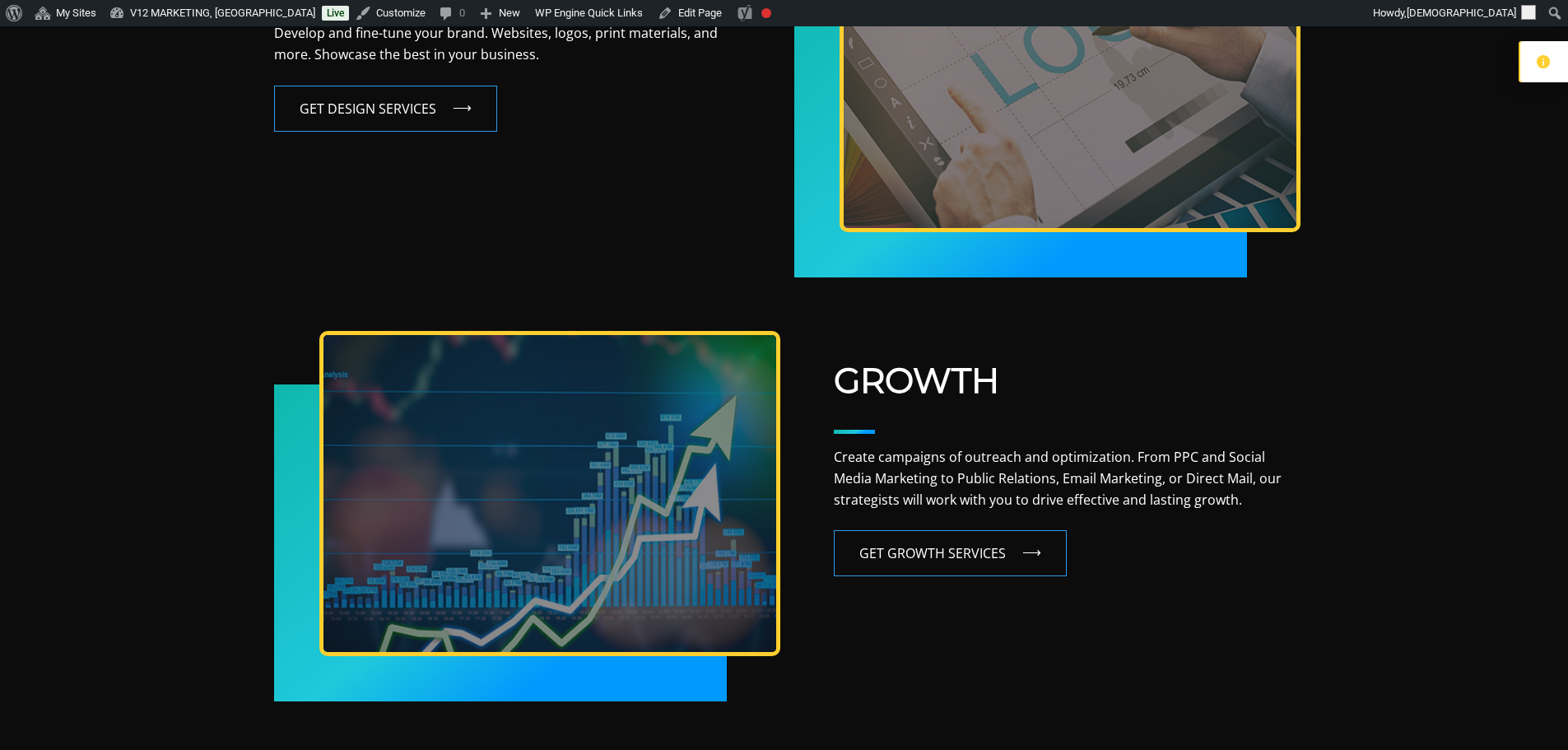
scroll to position [823, 0]
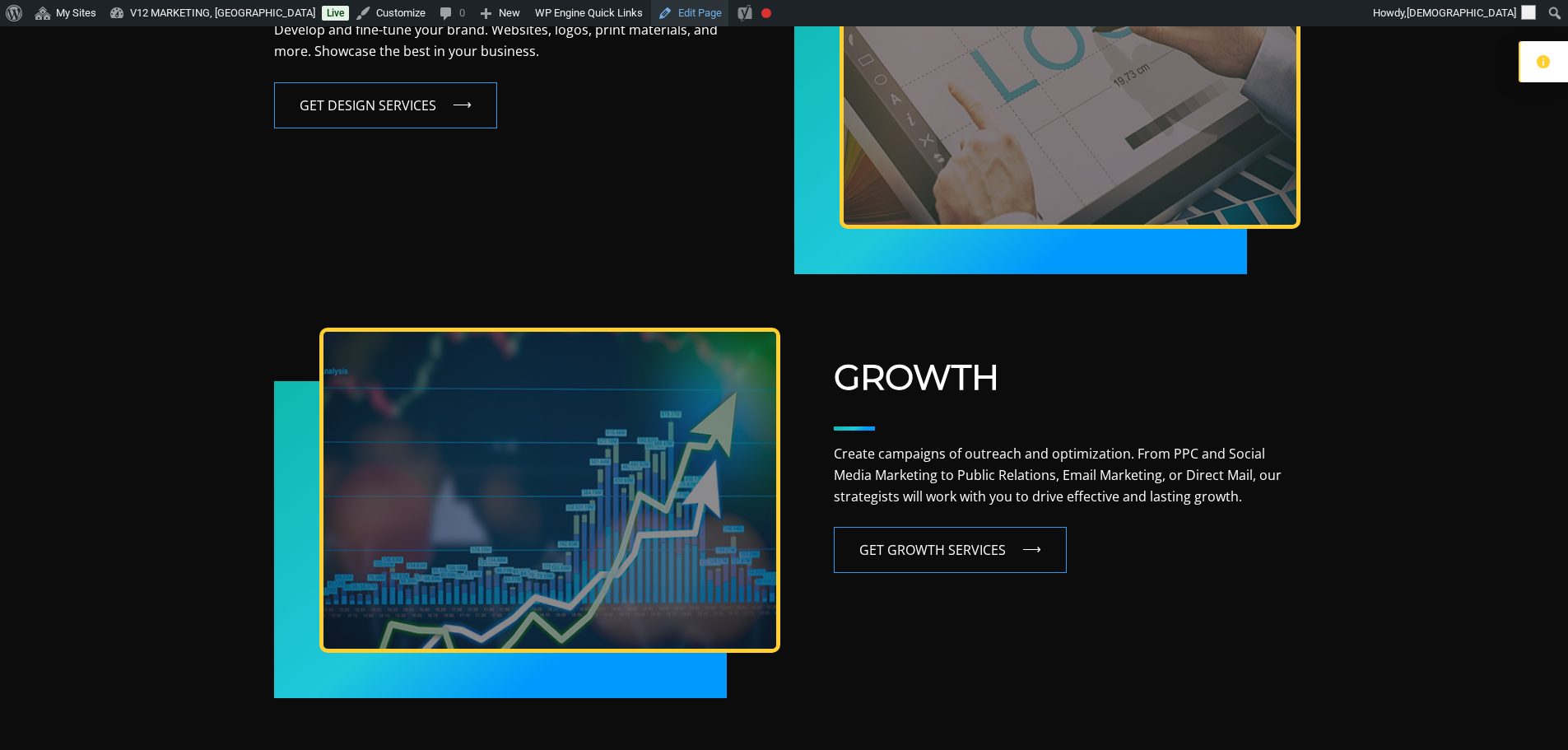
click at [666, 7] on link "Edit Page" at bounding box center [690, 13] width 78 height 27
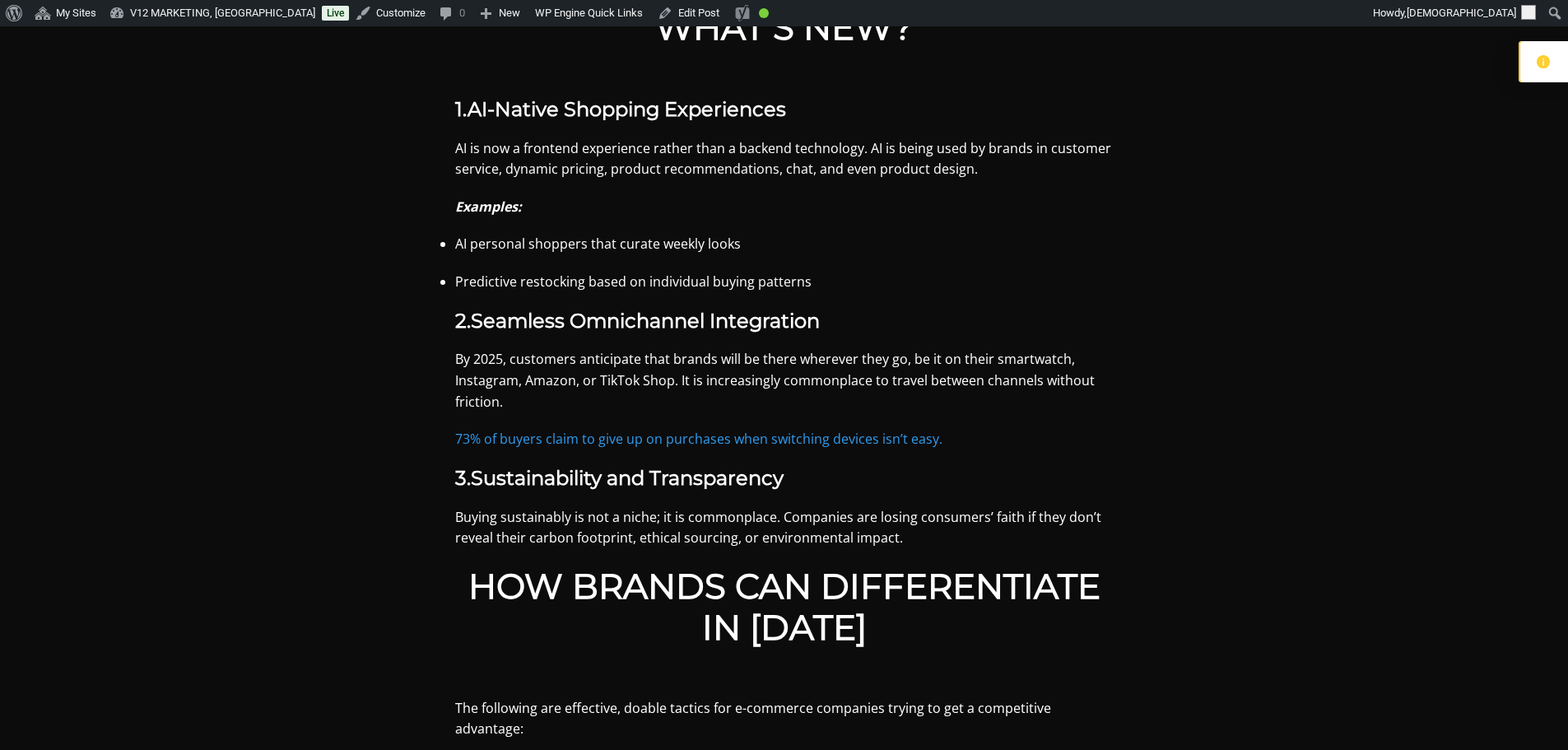
scroll to position [1152, 0]
